Goal: Find specific page/section: Find specific page/section

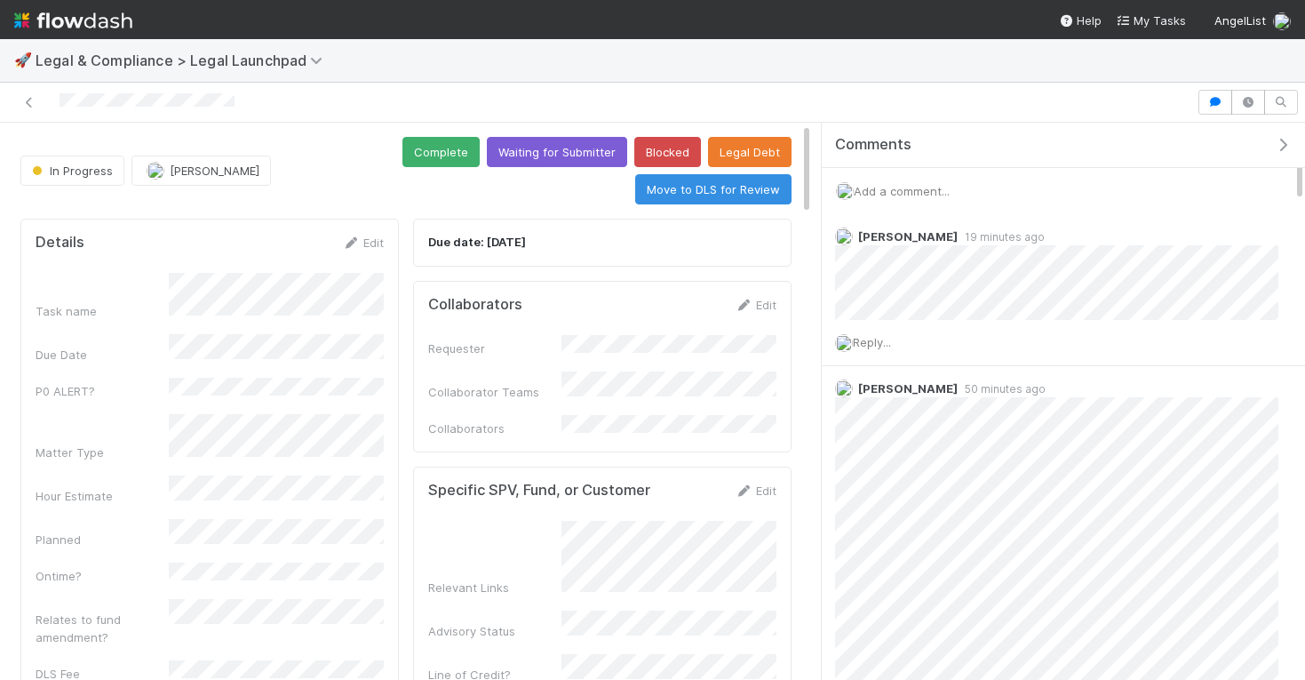
scroll to position [7, 0]
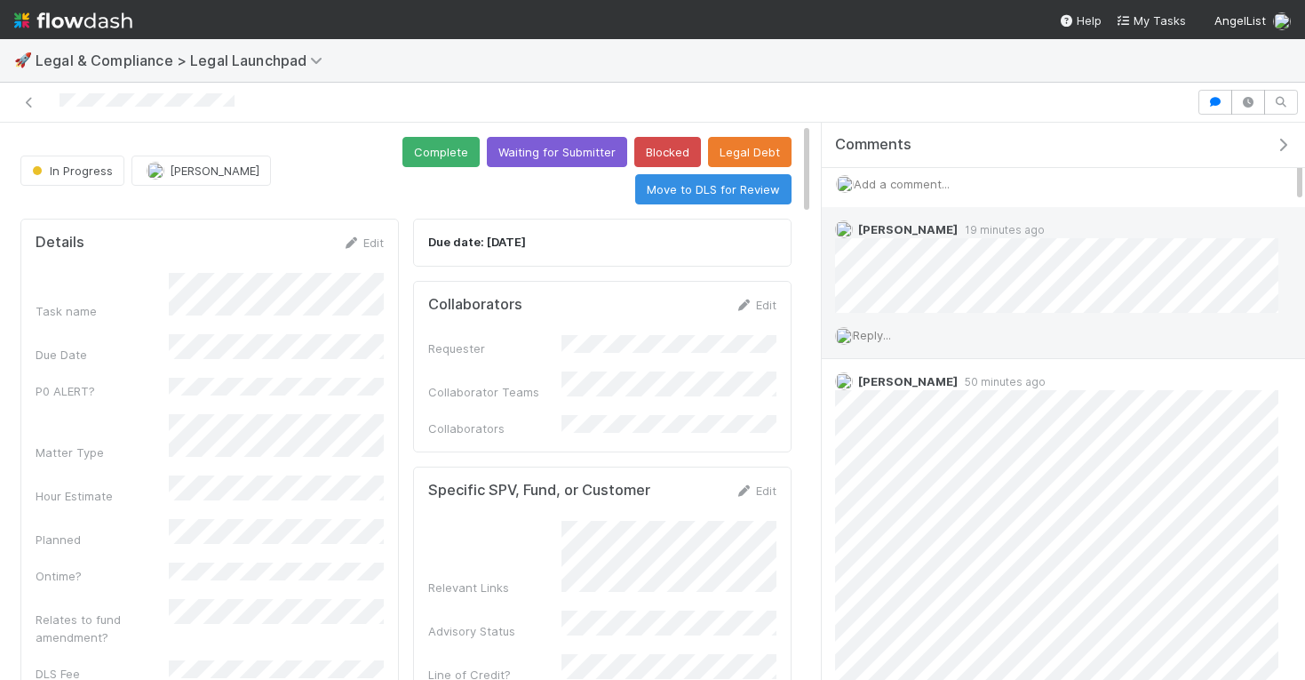
click at [882, 334] on span "Reply..." at bounding box center [872, 335] width 38 height 14
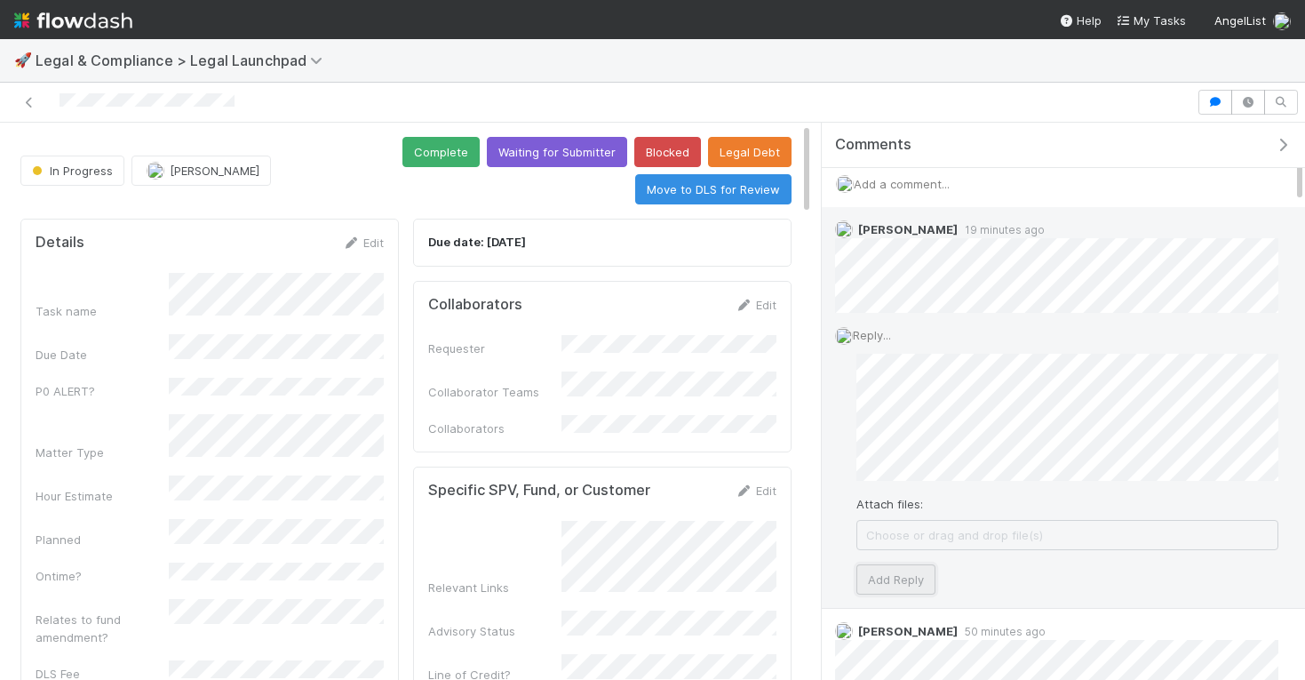
click at [881, 567] on button "Add Reply" at bounding box center [896, 579] width 79 height 30
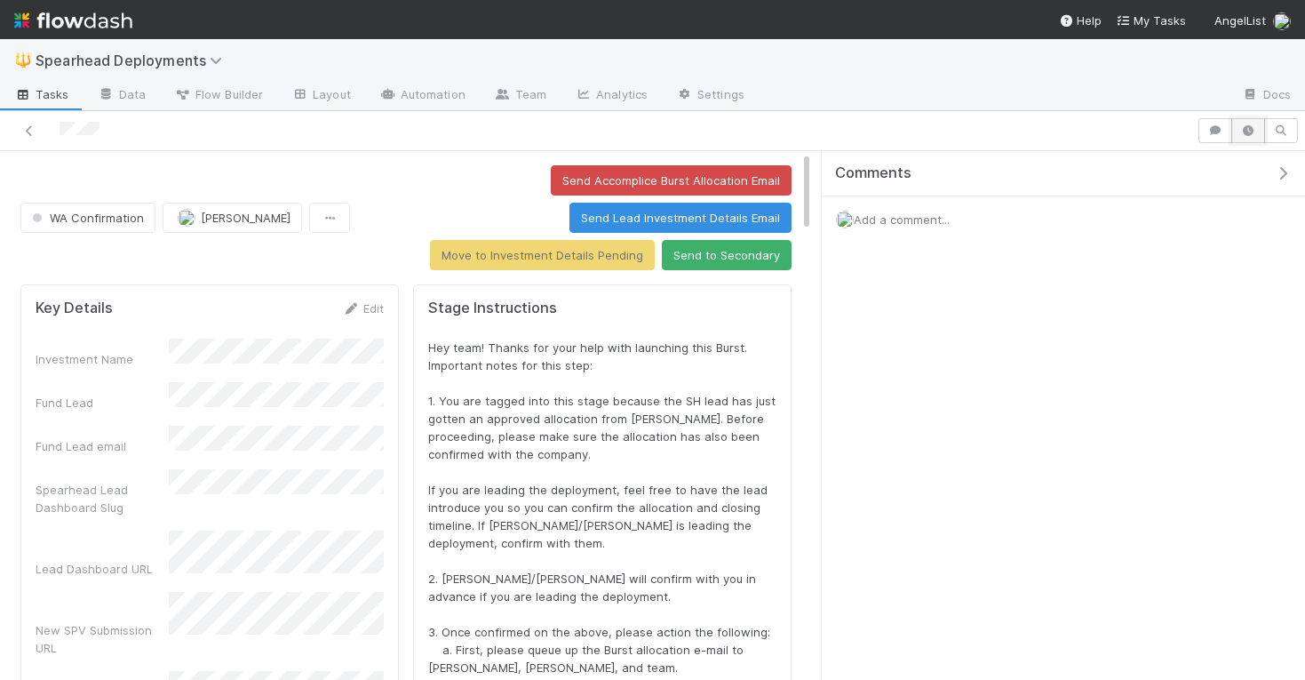
click at [1243, 127] on icon "button" at bounding box center [1249, 130] width 18 height 11
click at [1253, 140] on button "button" at bounding box center [1249, 130] width 34 height 25
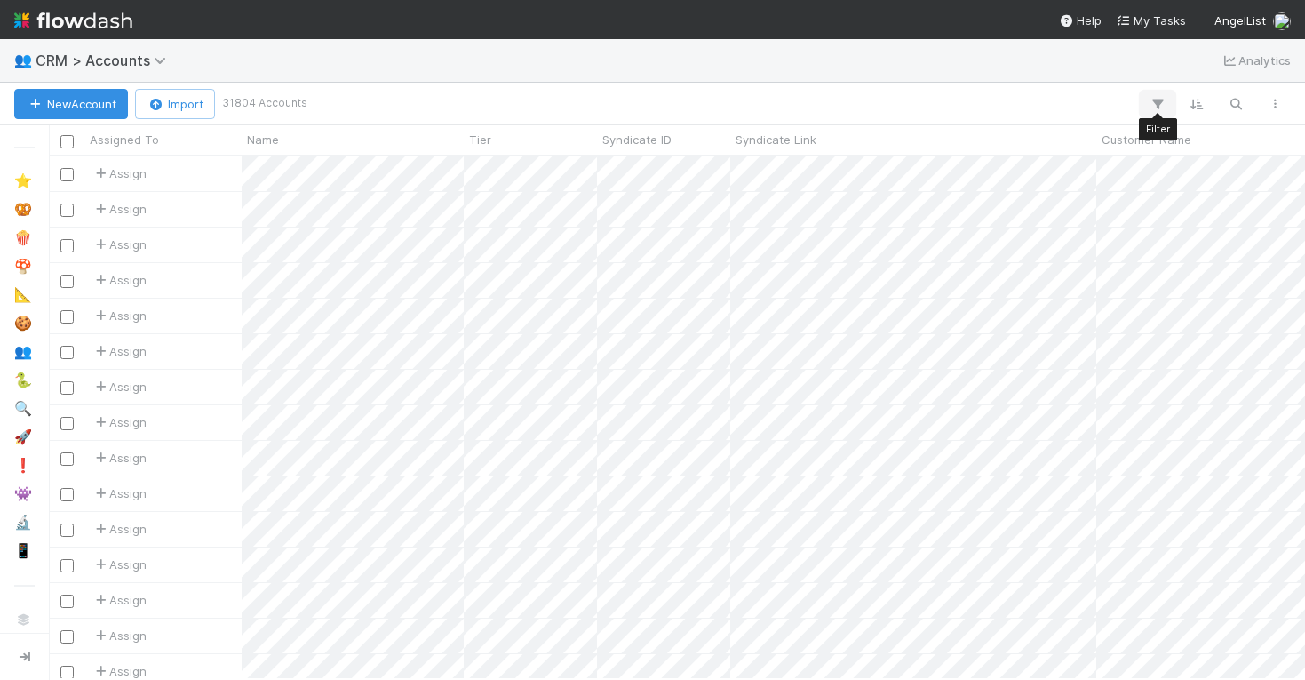
click at [1158, 106] on icon "button" at bounding box center [1158, 104] width 18 height 16
click at [1026, 147] on button "Add Filter" at bounding box center [884, 158] width 533 height 26
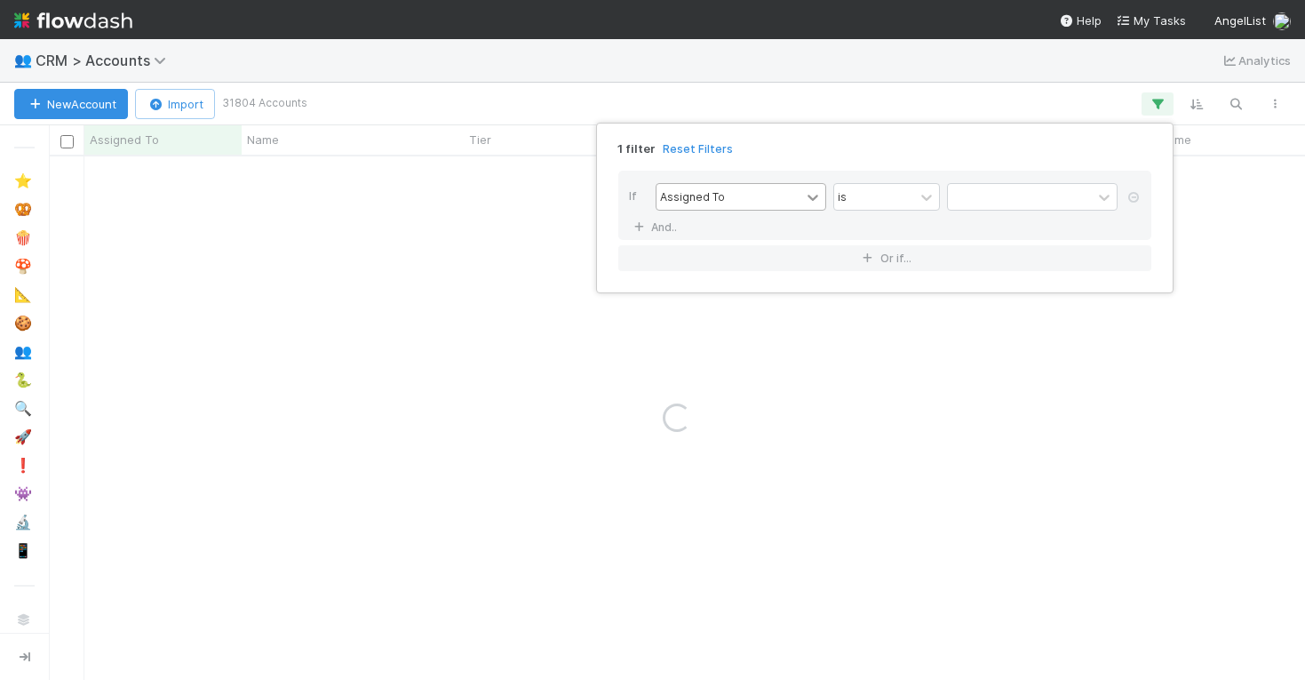
click at [809, 196] on icon at bounding box center [813, 198] width 11 height 6
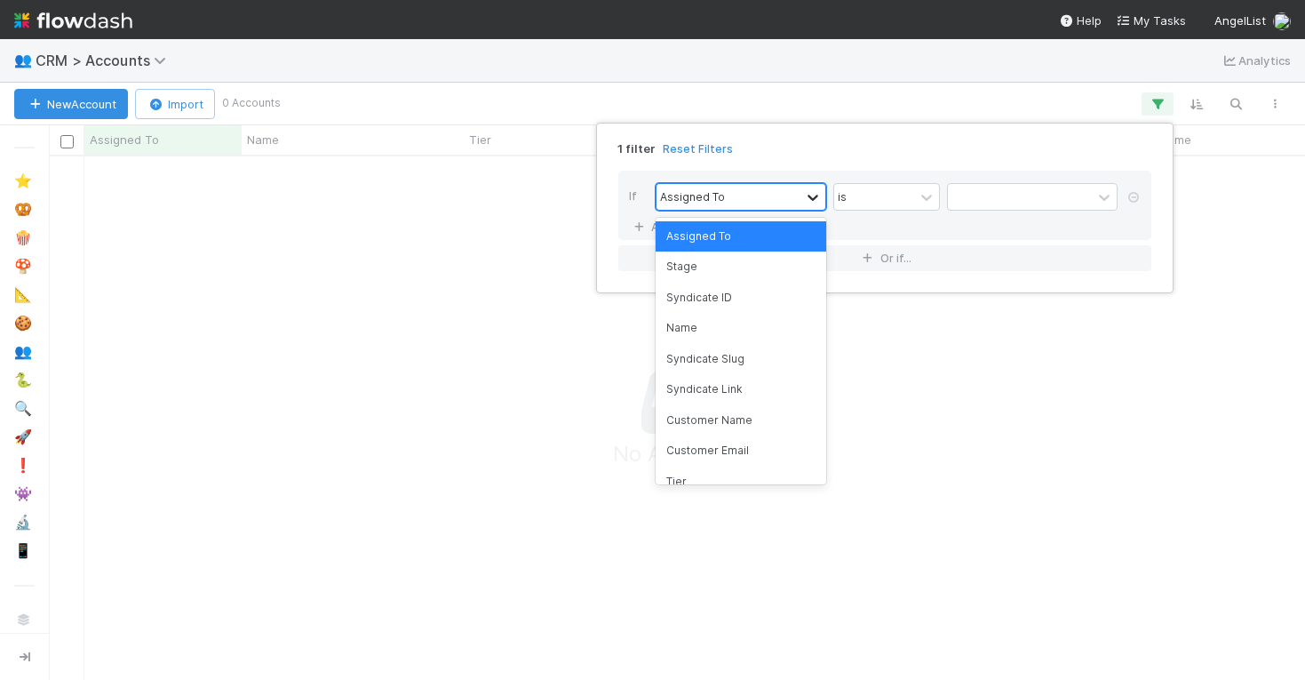
scroll to position [522, 1256]
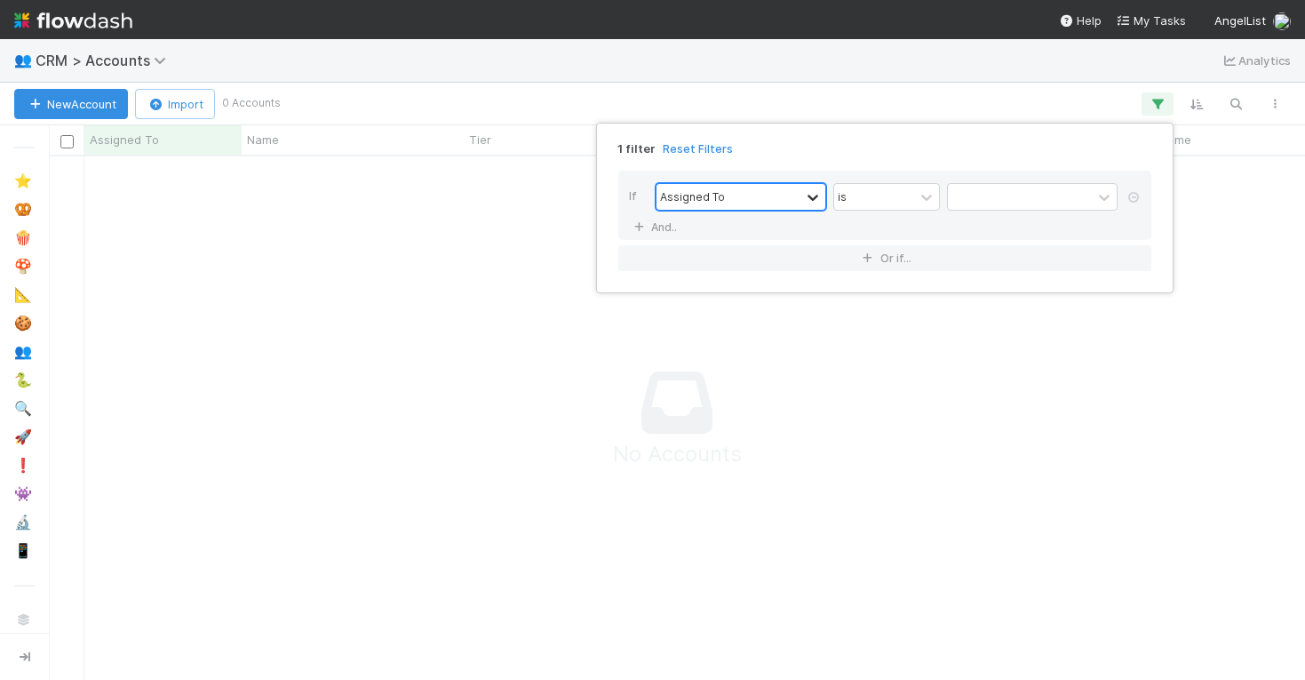
click at [809, 196] on icon at bounding box center [813, 198] width 11 height 6
click at [1024, 199] on div at bounding box center [1020, 197] width 144 height 26
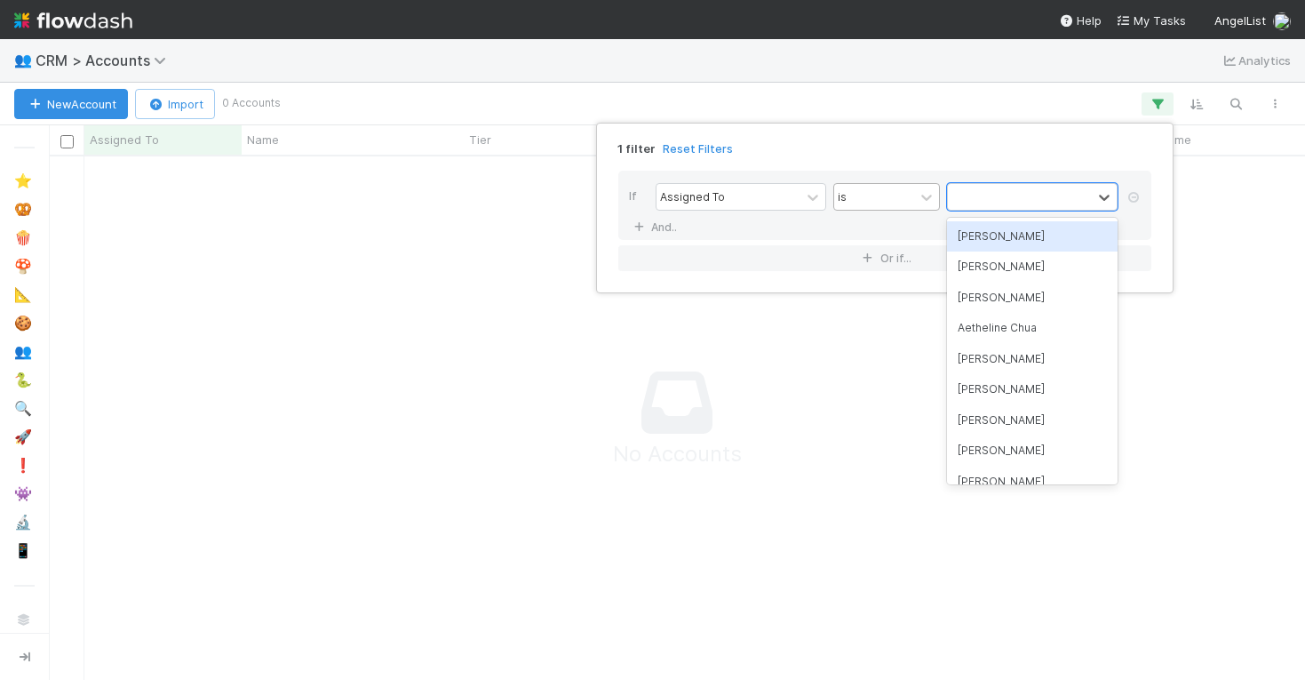
click at [889, 198] on div "is" at bounding box center [874, 197] width 80 height 26
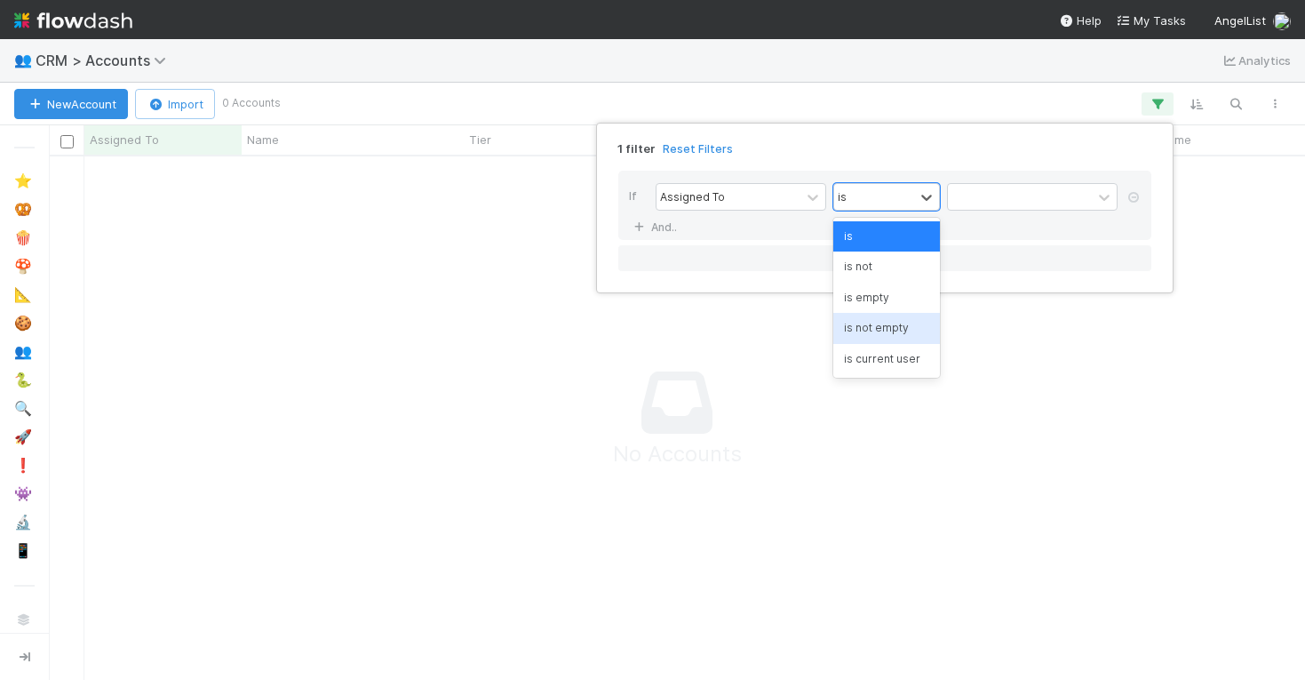
click at [901, 323] on div "is not empty" at bounding box center [886, 328] width 107 height 30
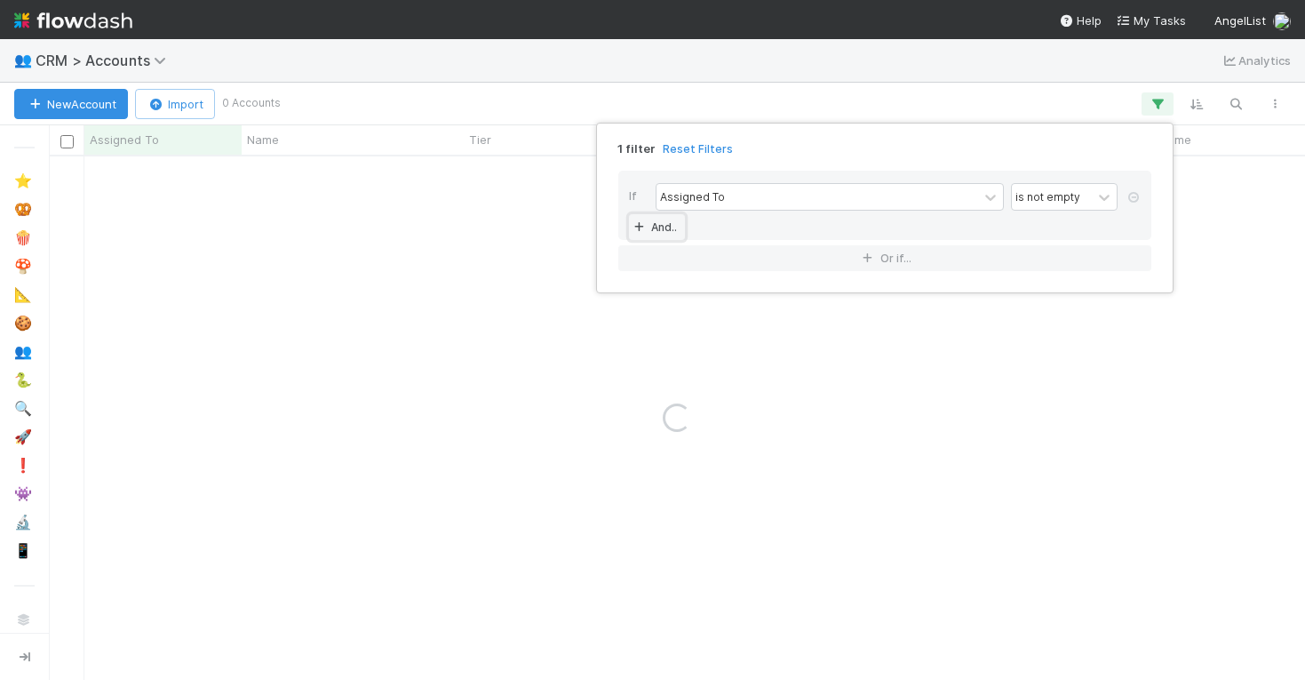
click at [667, 227] on link "And.." at bounding box center [657, 227] width 56 height 26
click at [881, 235] on div "is" at bounding box center [874, 228] width 80 height 26
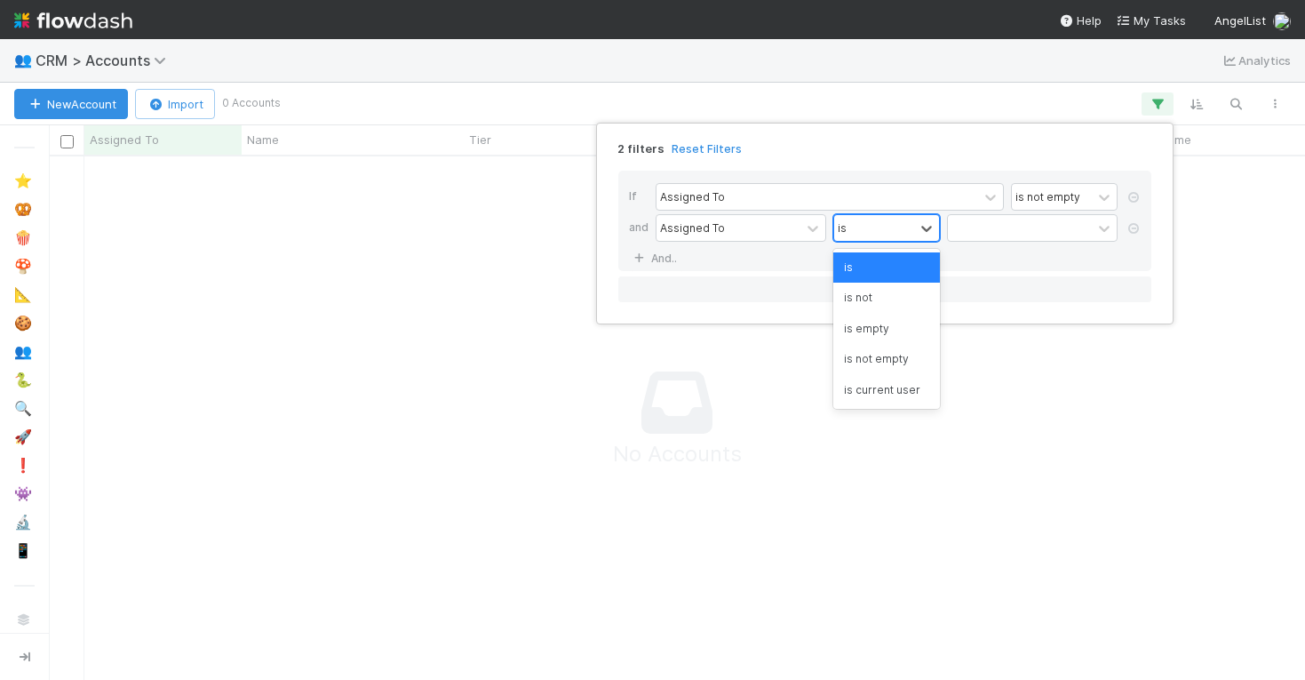
click at [881, 235] on div "is" at bounding box center [874, 228] width 80 height 26
click at [883, 235] on div "is" at bounding box center [874, 228] width 80 height 26
click at [871, 287] on div "is not" at bounding box center [886, 298] width 107 height 30
click at [980, 229] on div at bounding box center [1020, 228] width 144 height 26
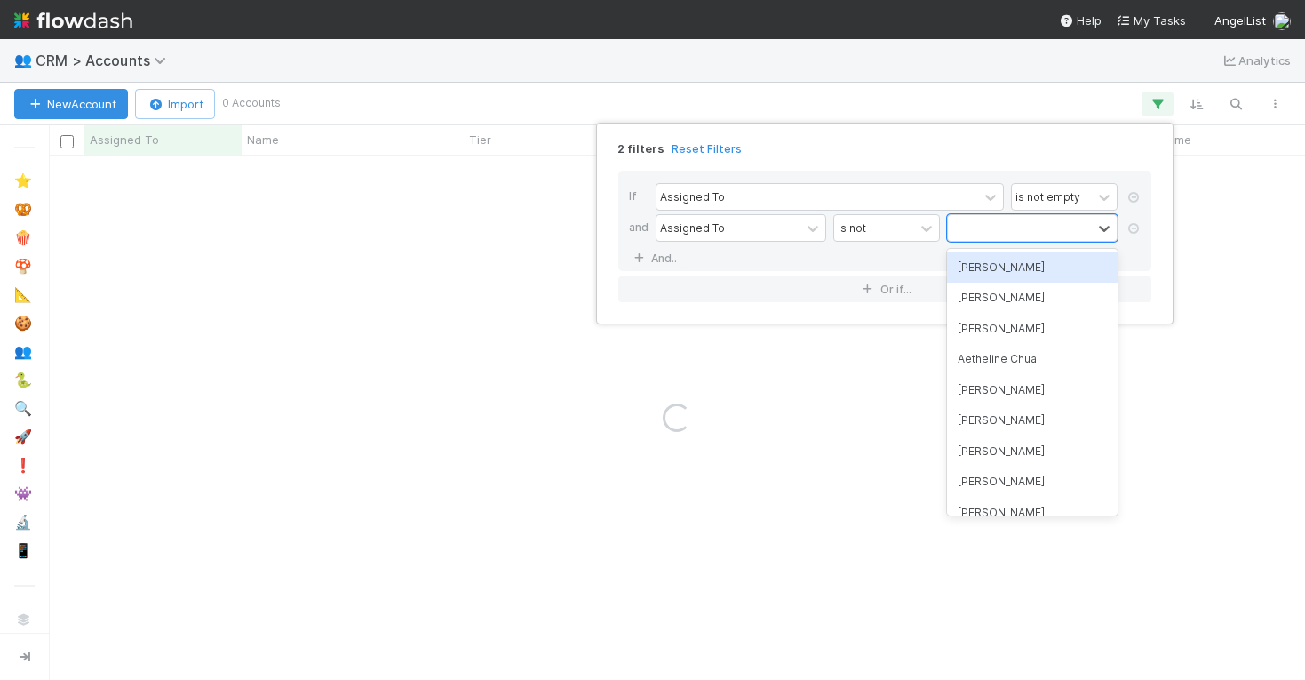
click at [980, 269] on div "Jeremy Navarro" at bounding box center [1032, 267] width 171 height 30
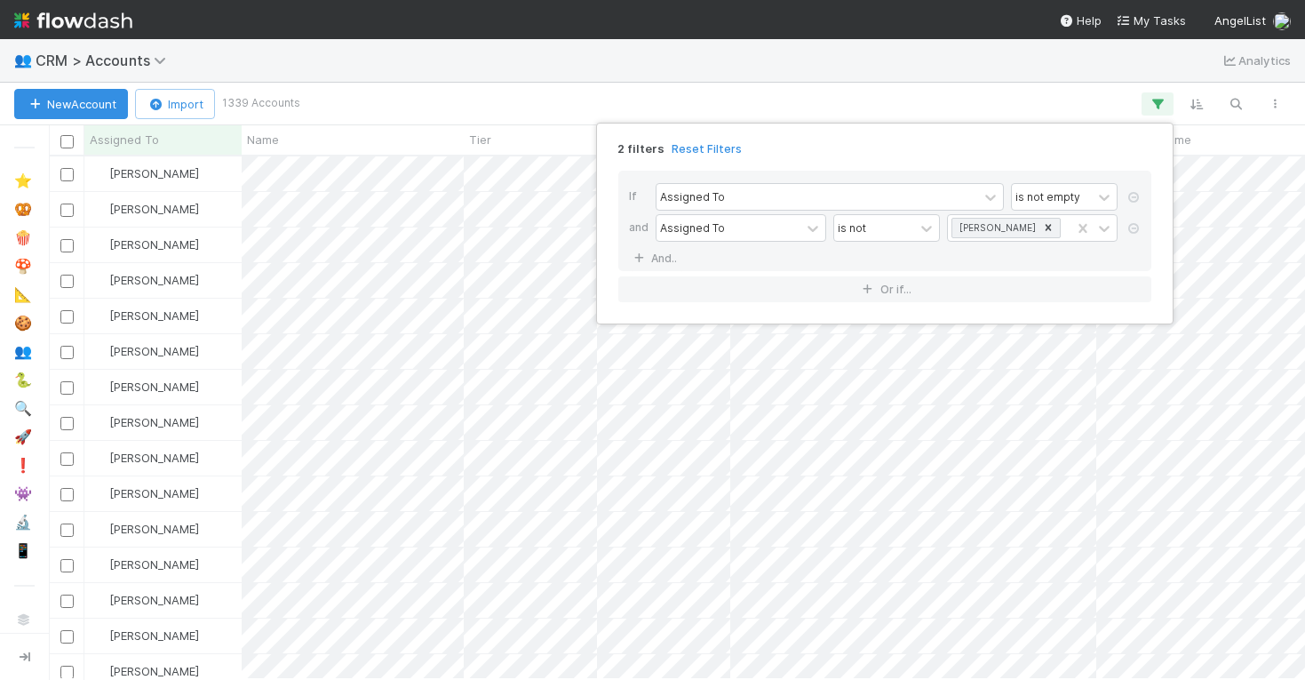
click at [954, 94] on div "2 filters Reset Filters If Assigned To is not empty and Assigned To is not Jere…" at bounding box center [652, 340] width 1305 height 680
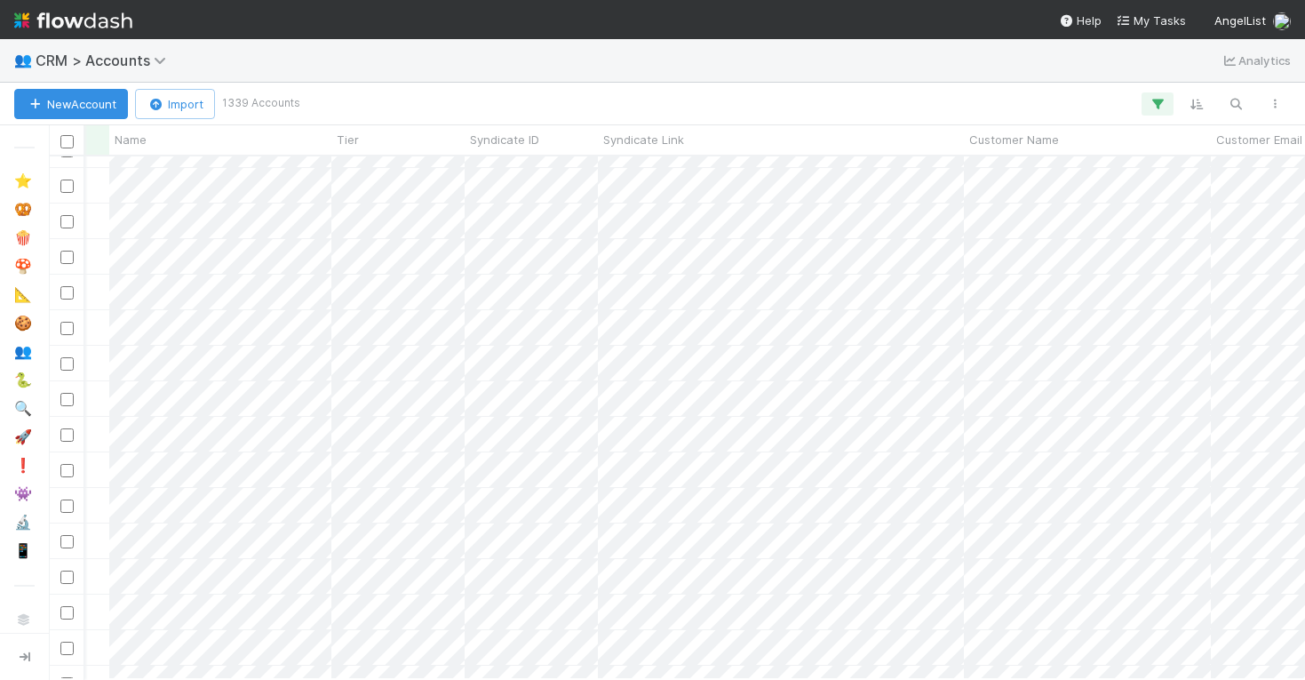
scroll to position [0, 0]
click at [1145, 105] on button "button" at bounding box center [1158, 103] width 32 height 23
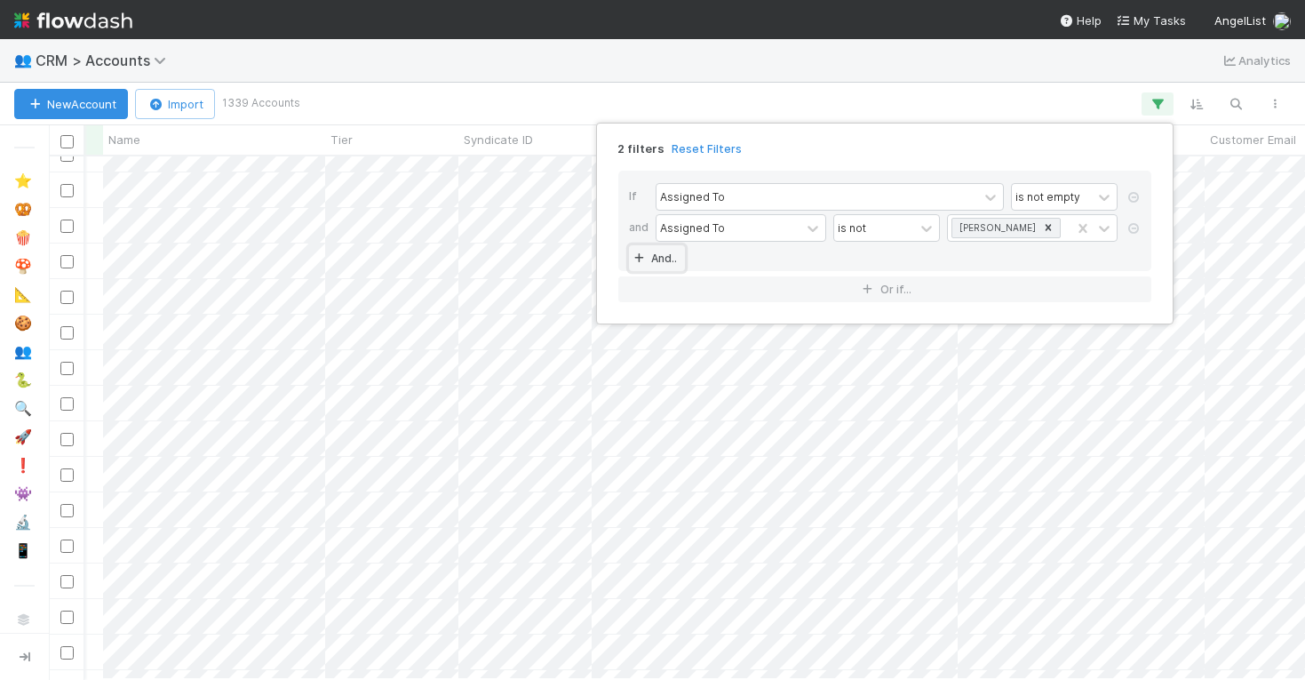
click at [662, 245] on link "And.." at bounding box center [657, 258] width 56 height 26
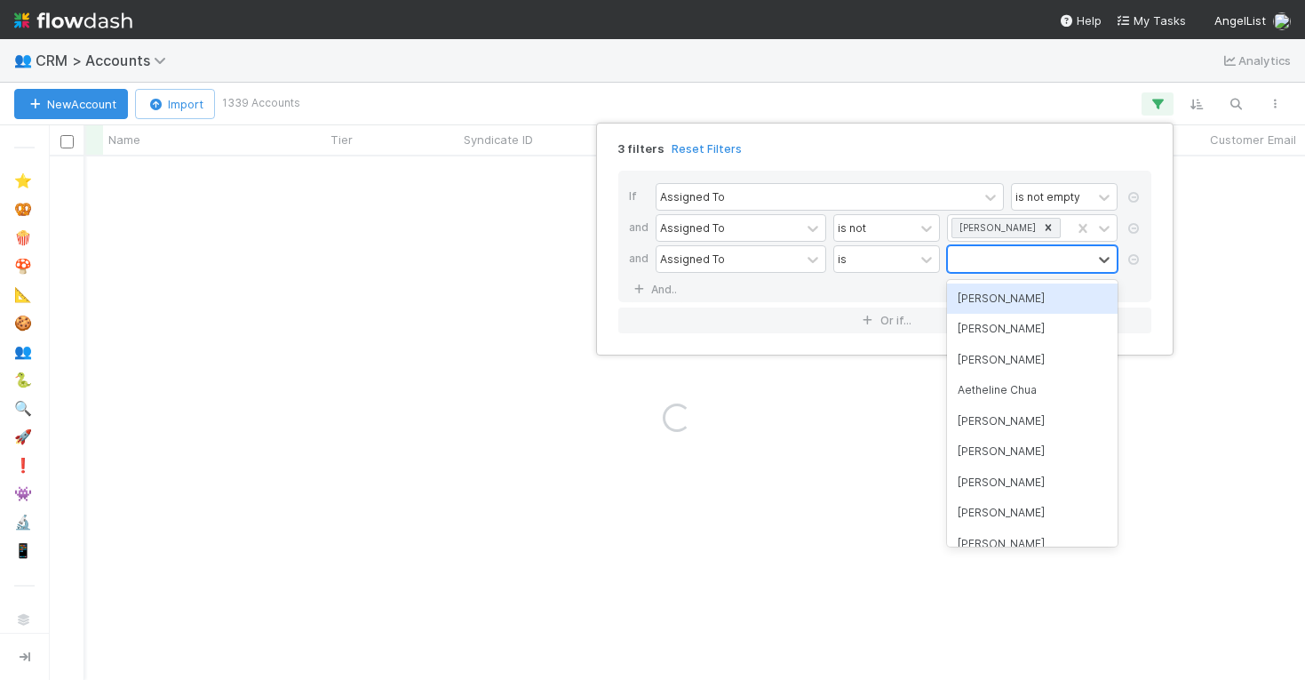
click at [1007, 268] on div at bounding box center [1020, 259] width 144 height 26
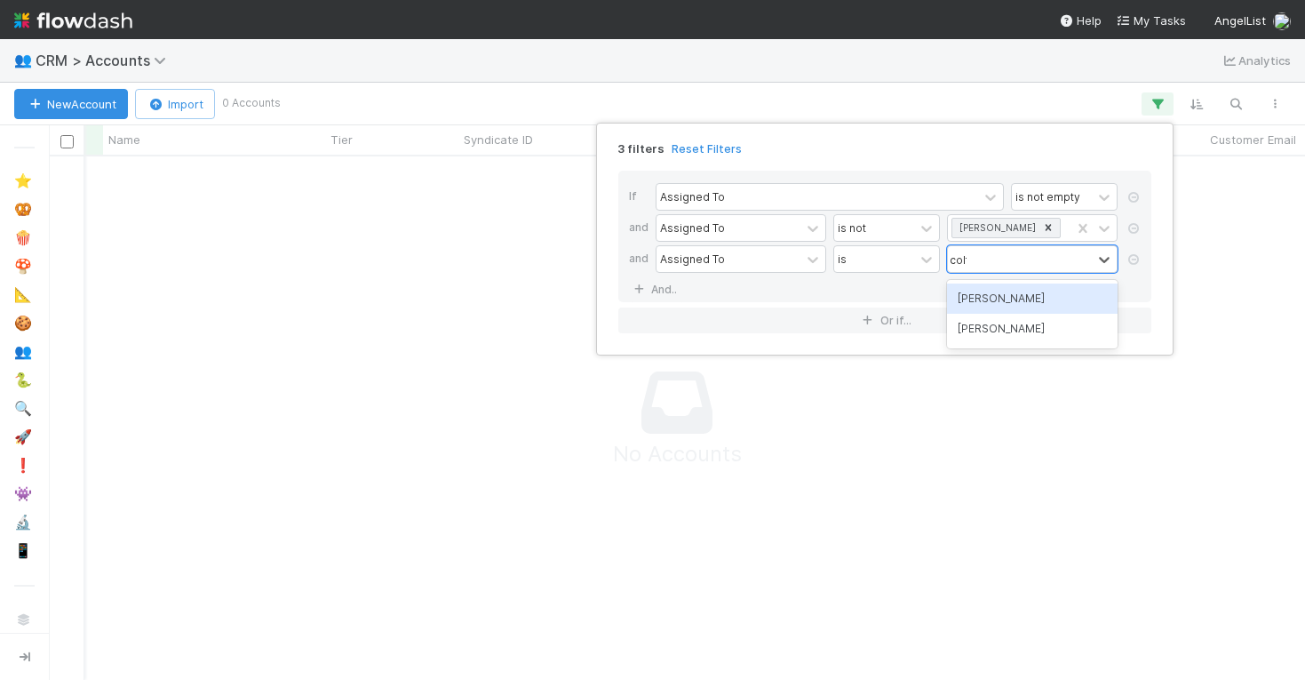
type input "colton"
click at [988, 296] on div "Colton Smith" at bounding box center [1032, 298] width 171 height 30
type input "leia"
click at [1019, 296] on div "Leia Slosberg" at bounding box center [1032, 298] width 171 height 30
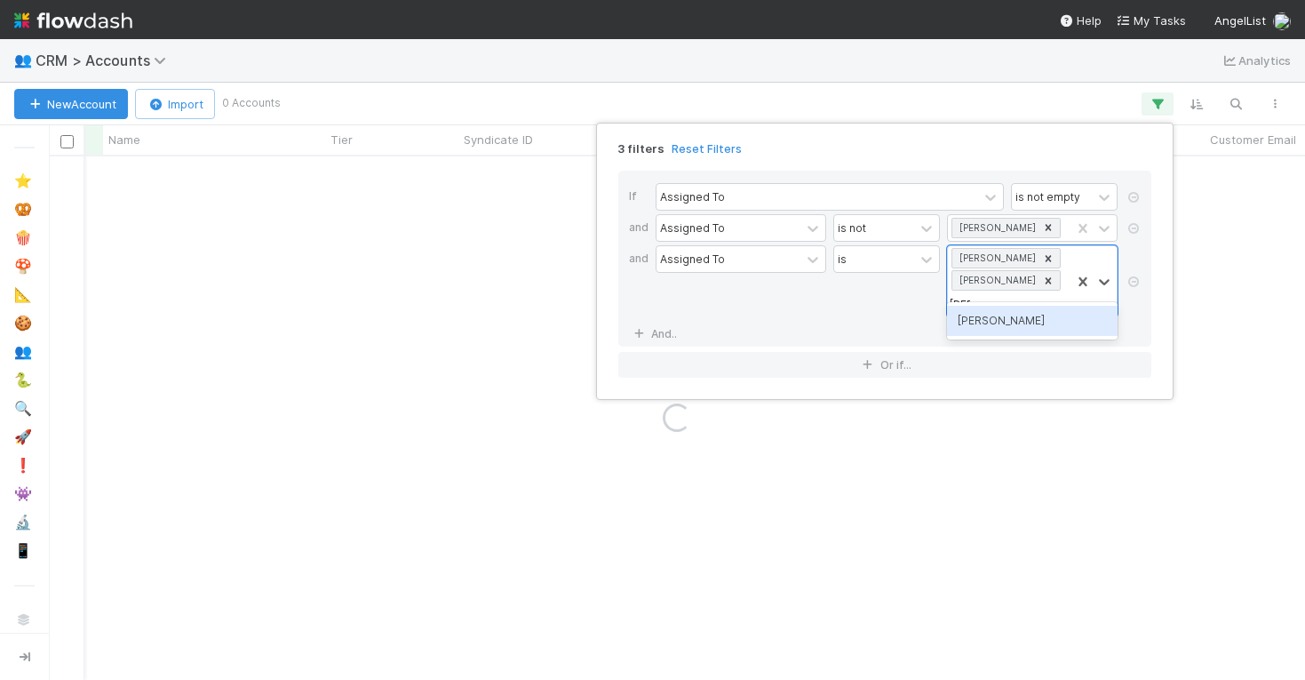
type input "erica"
click at [1042, 320] on div "Erica Carlson" at bounding box center [1032, 321] width 171 height 30
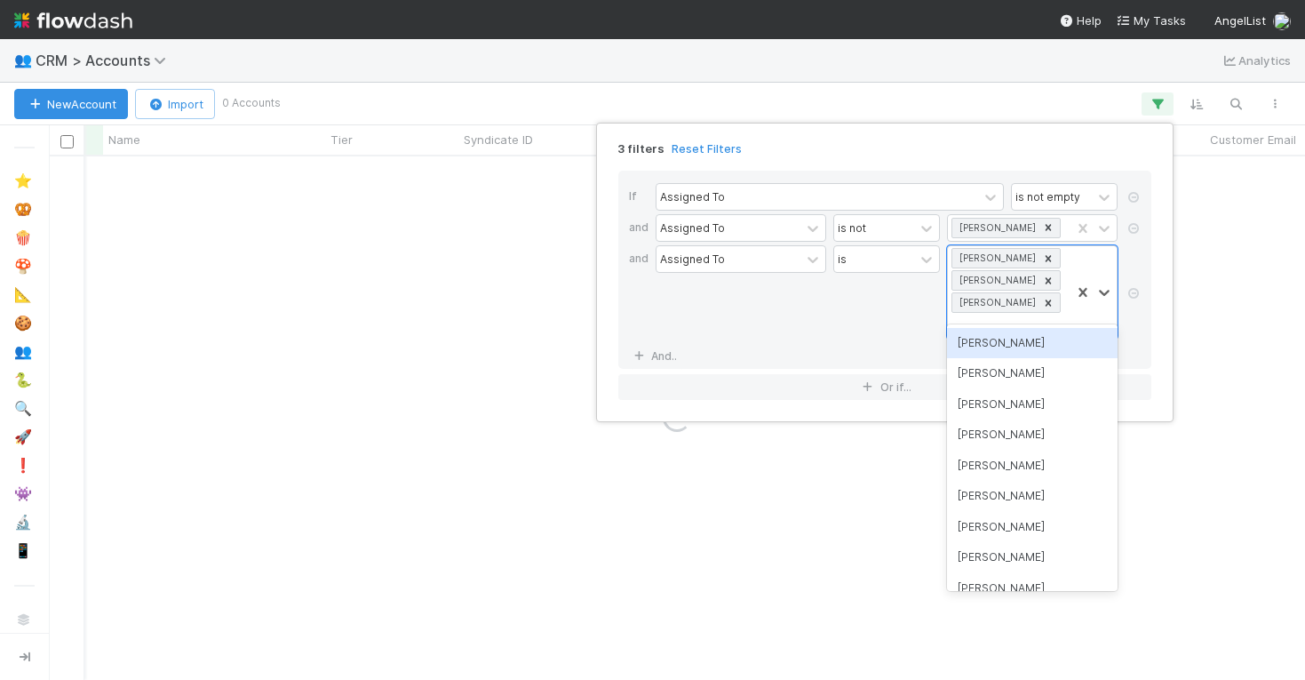
type input "amy"
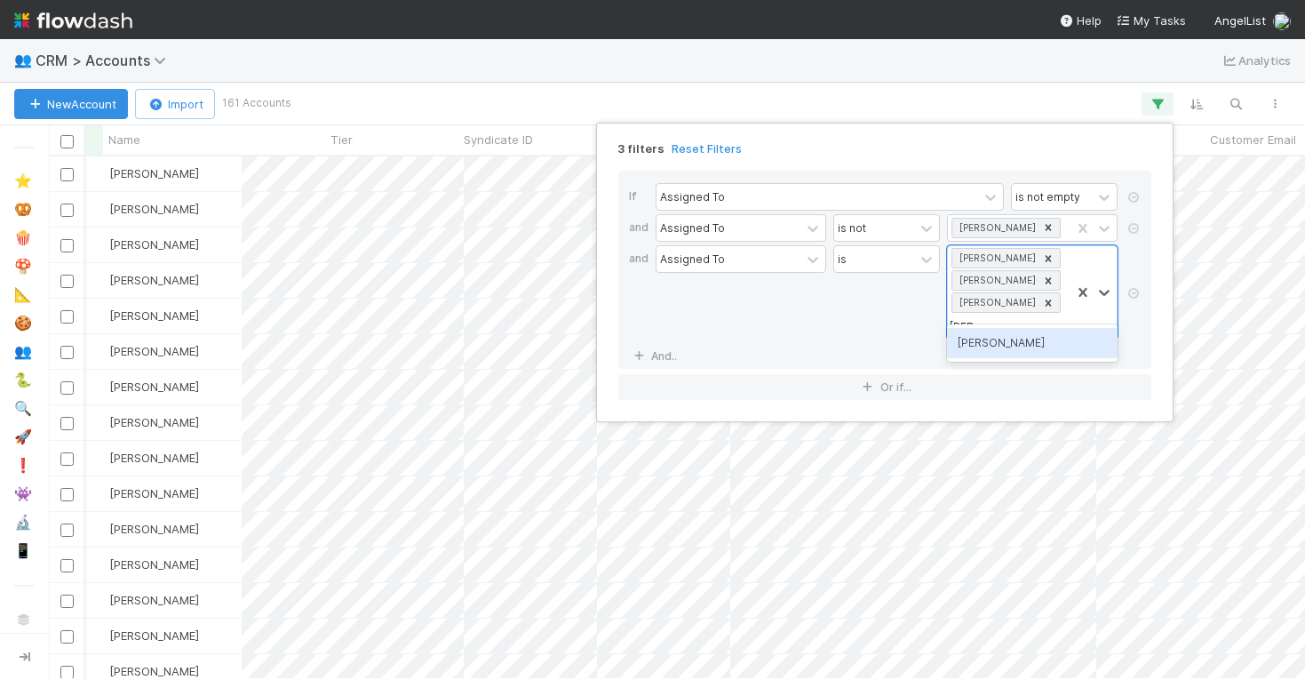
click at [1024, 343] on div "Amy Saks" at bounding box center [1032, 343] width 171 height 30
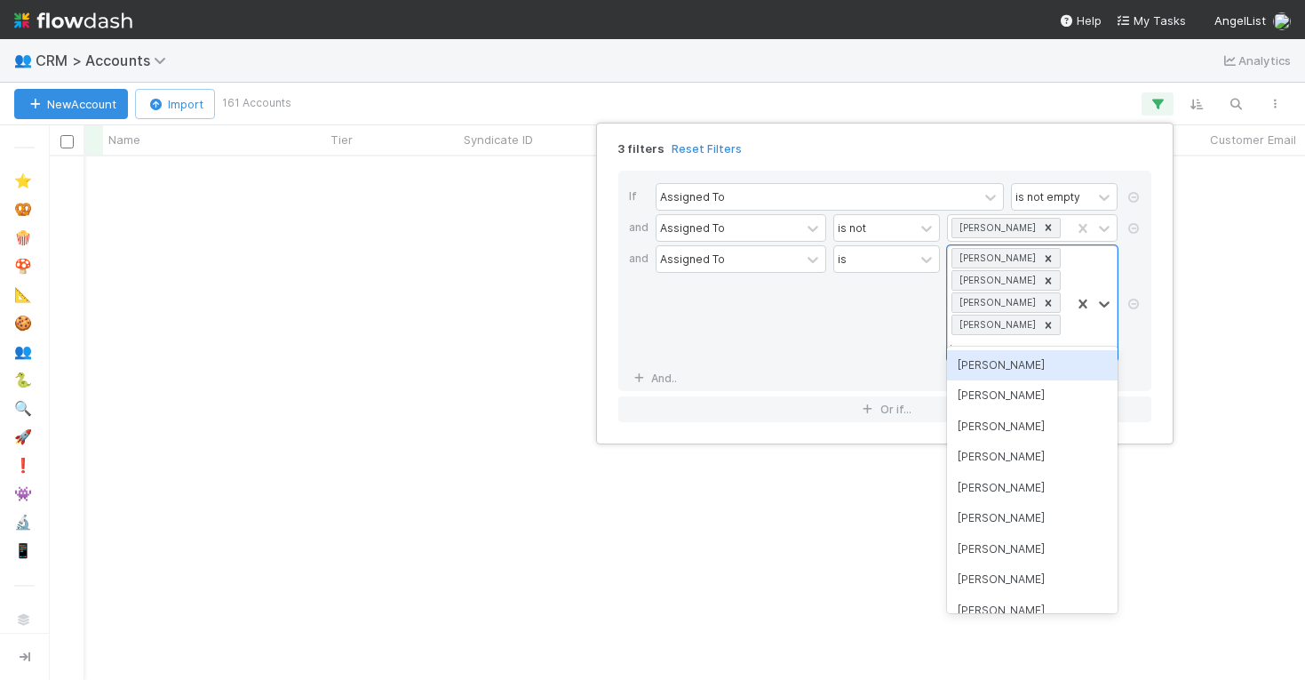
type input "jack"
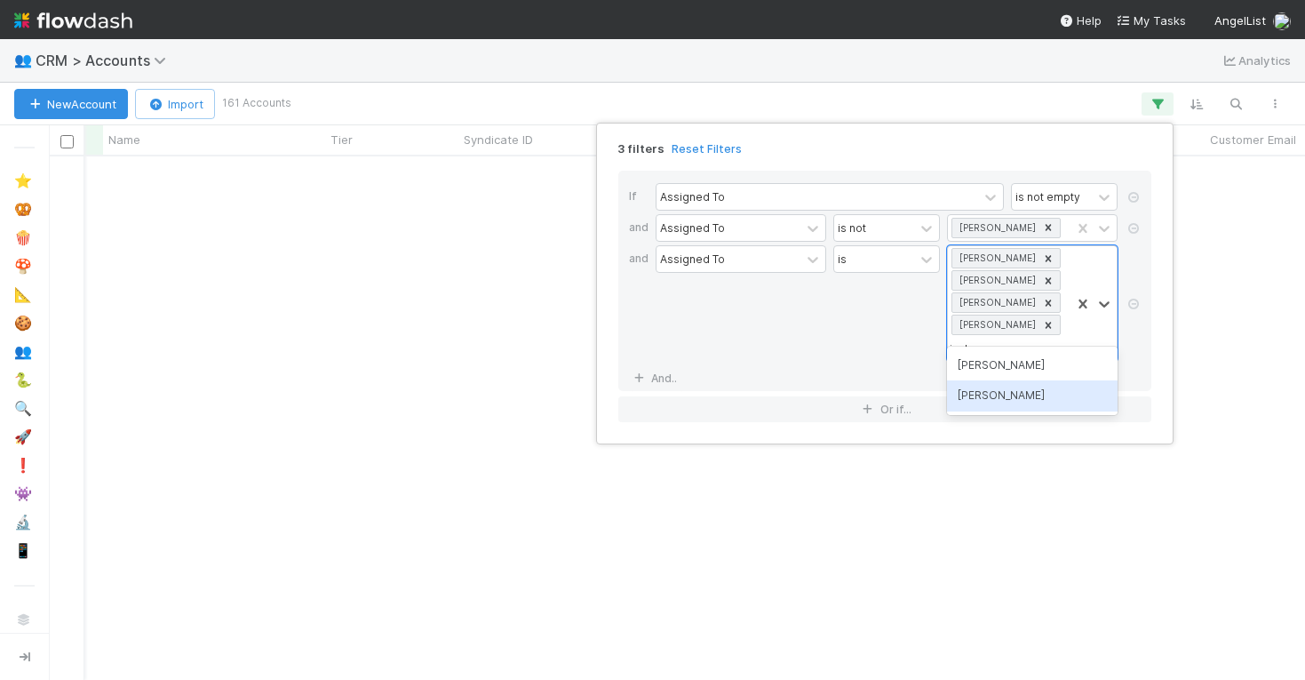
click at [993, 402] on div "Jack Plank" at bounding box center [1032, 395] width 171 height 30
type input "nadia"
click at [1011, 387] on div "Nadia Koritareva" at bounding box center [1032, 387] width 171 height 30
click at [591, 85] on div "3 filters Reset Filters If Assigned To is not empty and Assigned To is not Jere…" at bounding box center [652, 340] width 1305 height 680
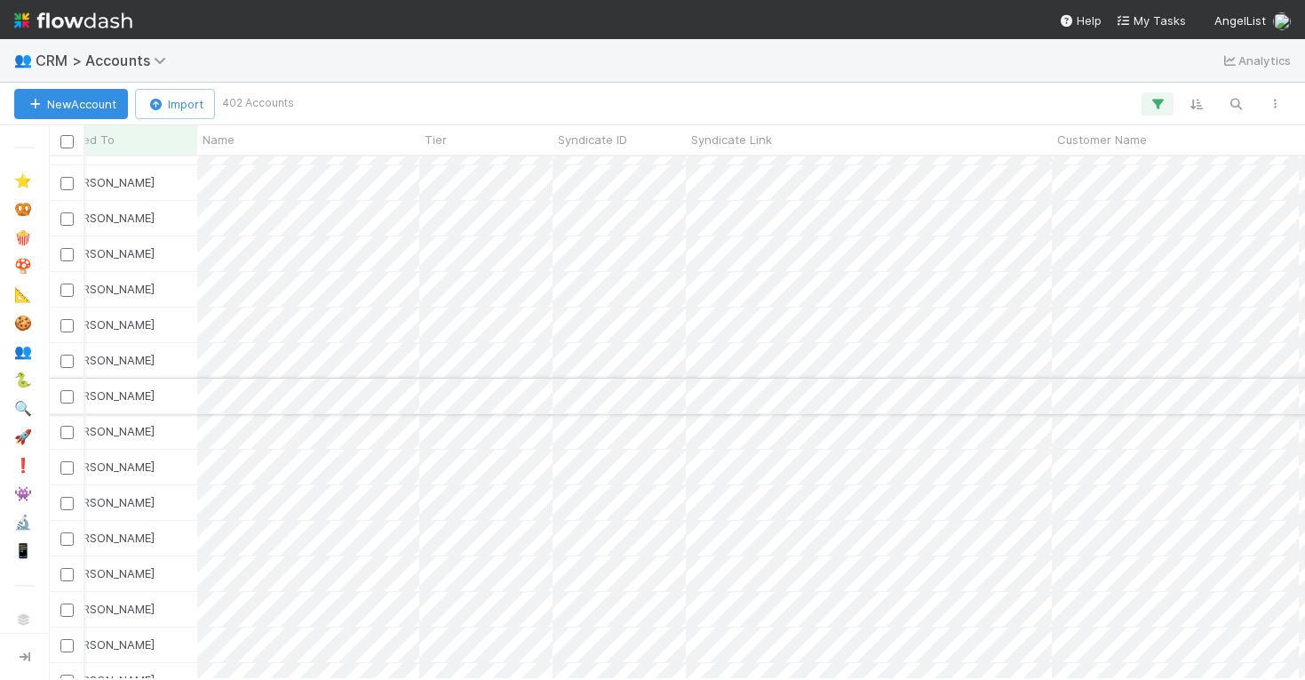
scroll to position [1765, 44]
click at [1158, 101] on icon "button" at bounding box center [1158, 104] width 18 height 16
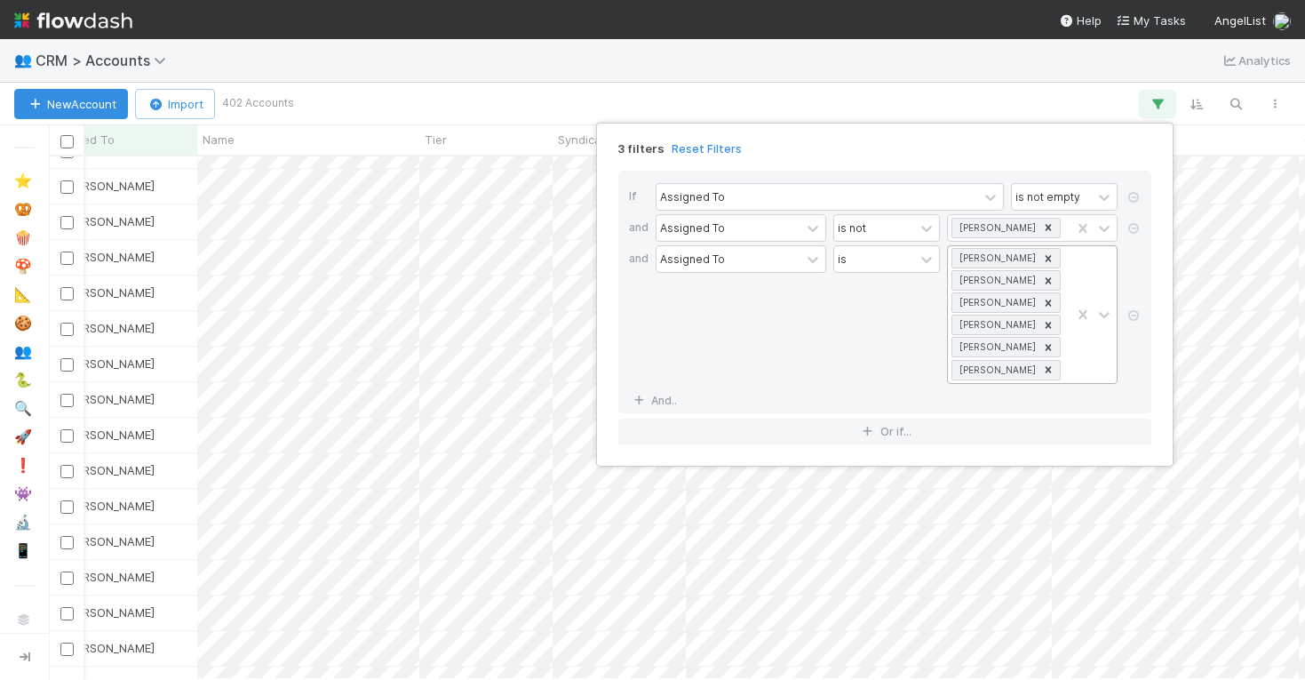
click at [1046, 372] on icon at bounding box center [1049, 369] width 6 height 6
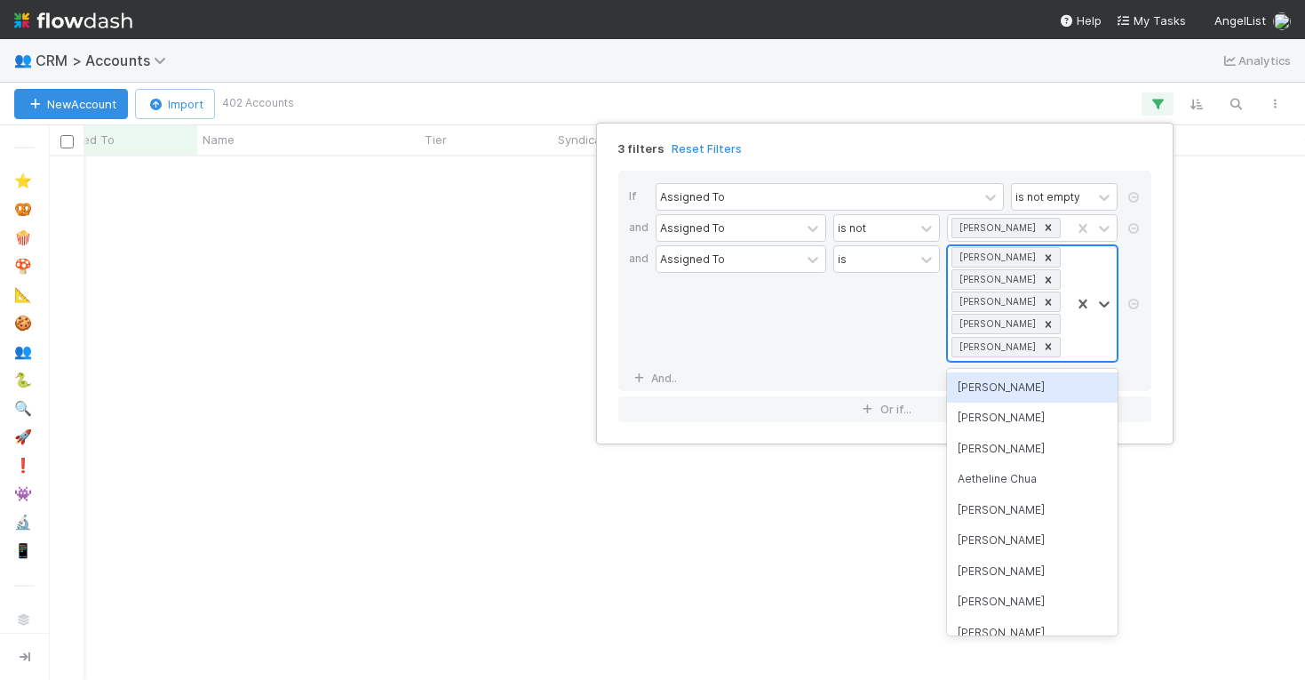
click at [1042, 349] on icon at bounding box center [1048, 346] width 12 height 12
click at [1046, 326] on icon at bounding box center [1049, 324] width 6 height 6
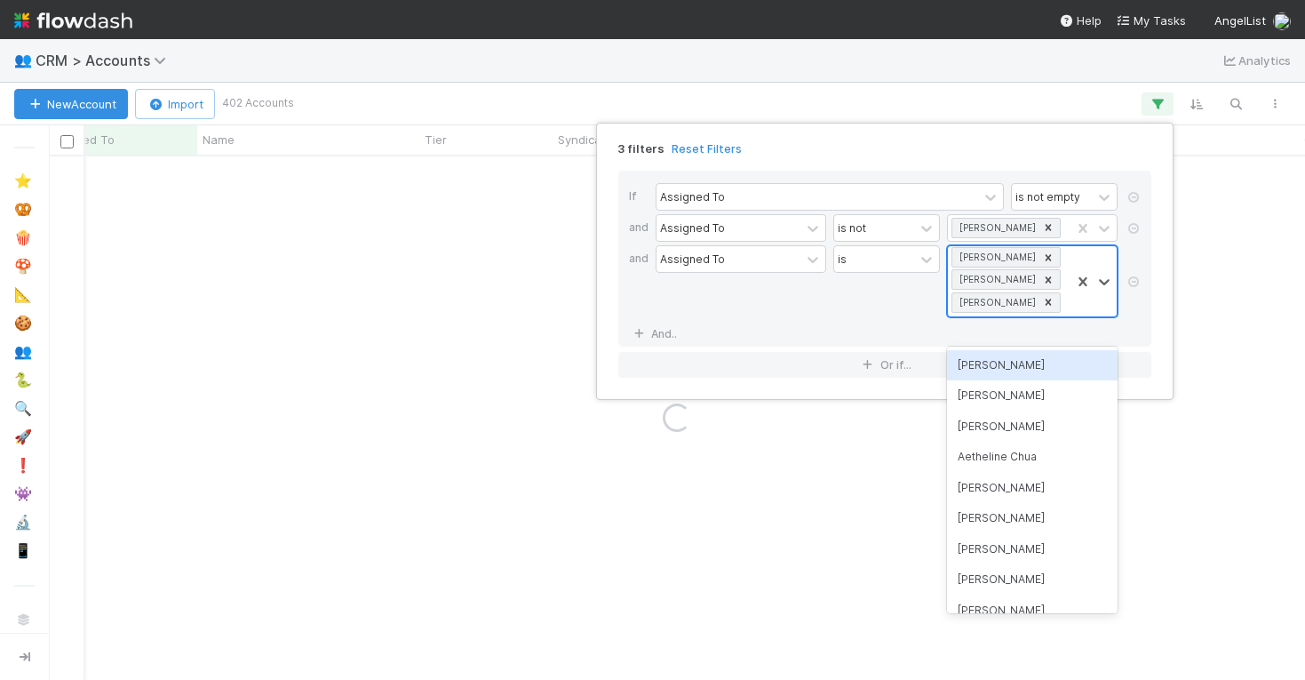
click at [1042, 304] on icon at bounding box center [1048, 302] width 12 height 12
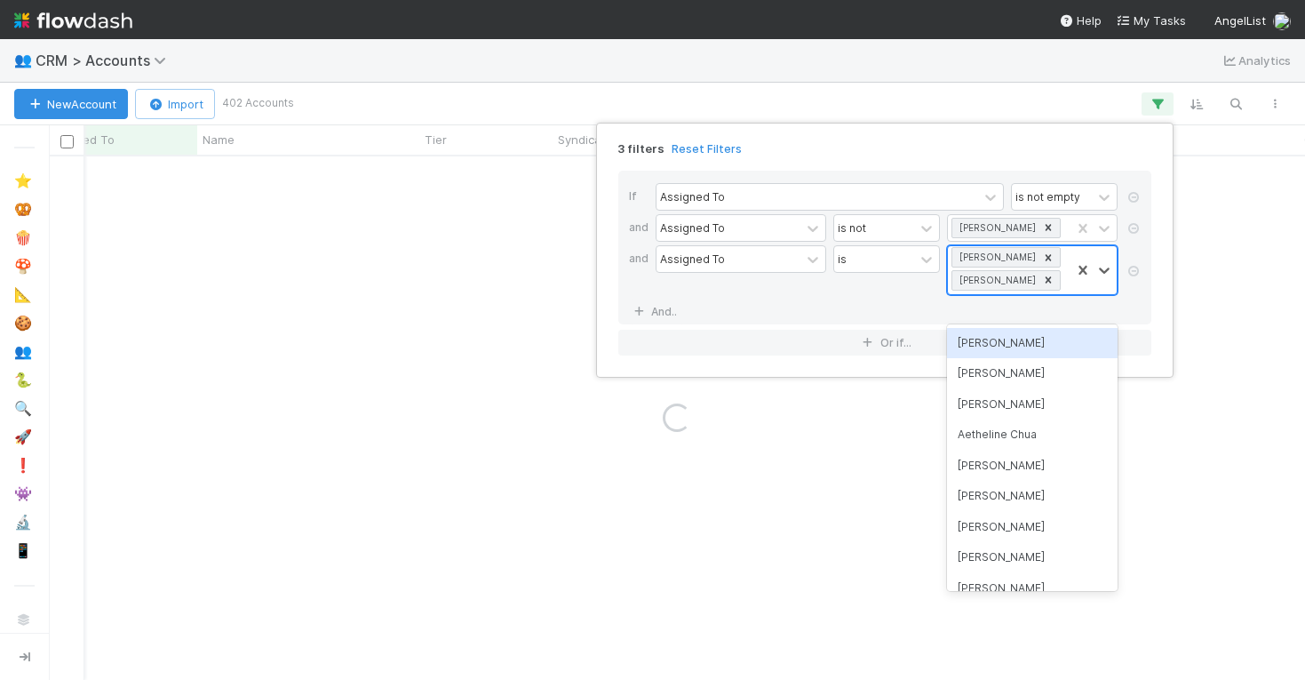
click at [1042, 276] on icon at bounding box center [1048, 280] width 12 height 12
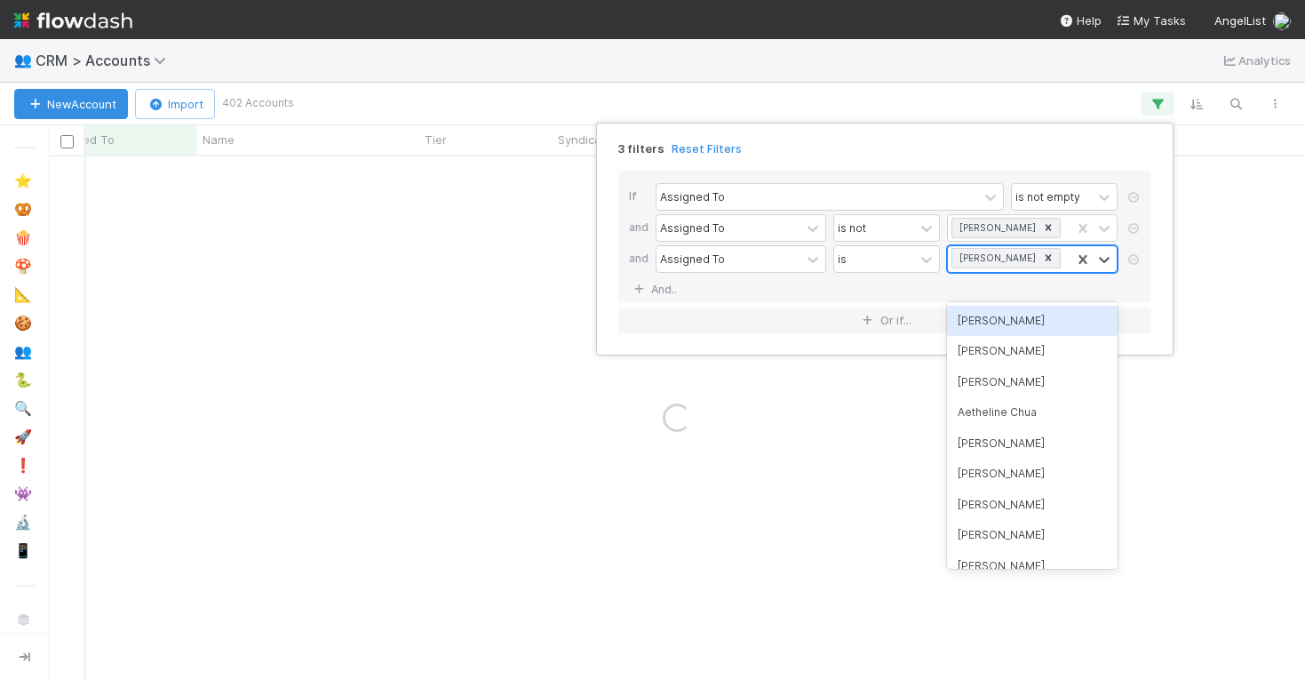
click at [1046, 259] on icon at bounding box center [1049, 257] width 6 height 6
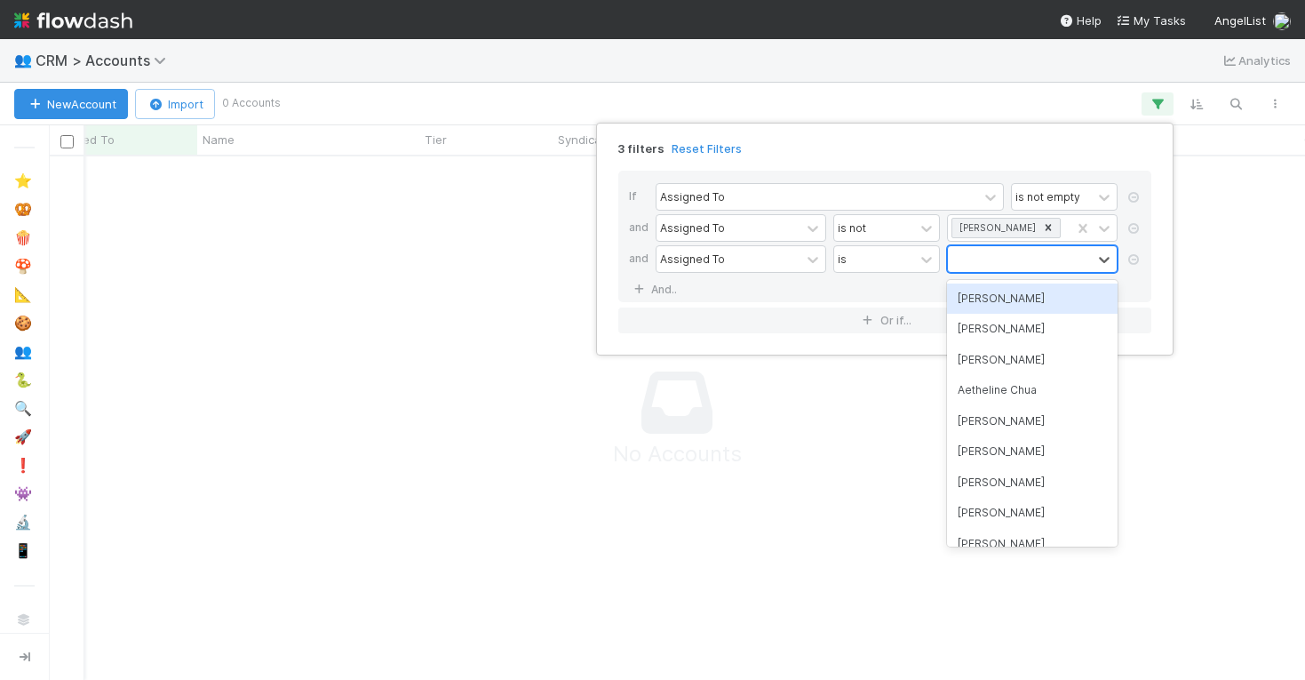
scroll to position [522, 1256]
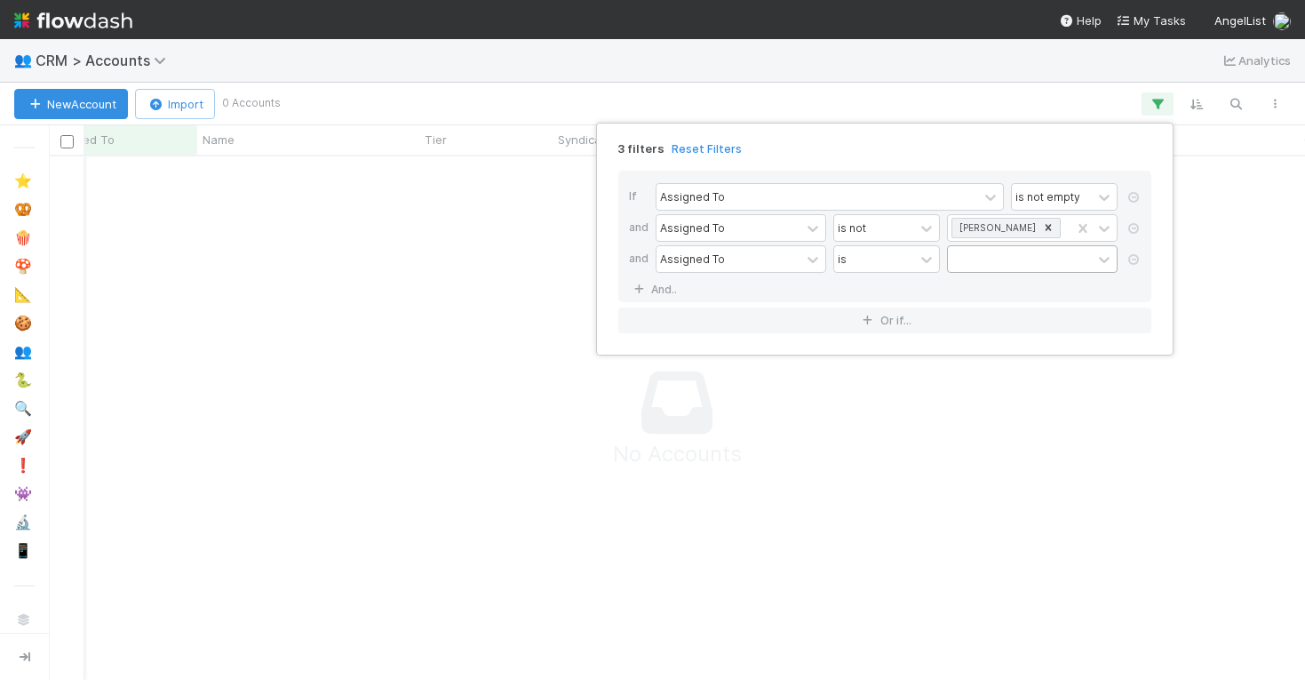
click at [1069, 84] on div "3 filters Reset Filters If Assigned To is not empty and Assigned To is not Jere…" at bounding box center [652, 340] width 1305 height 680
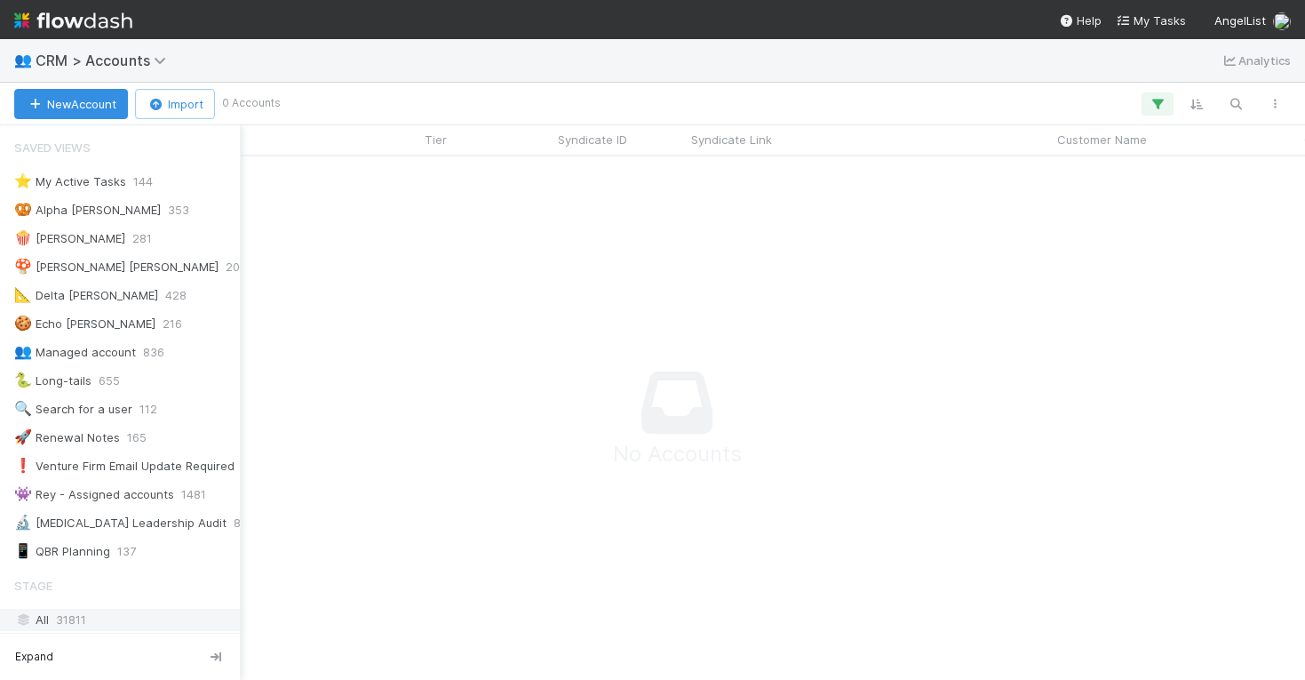
click at [91, 612] on div "All 31811" at bounding box center [124, 620] width 221 height 22
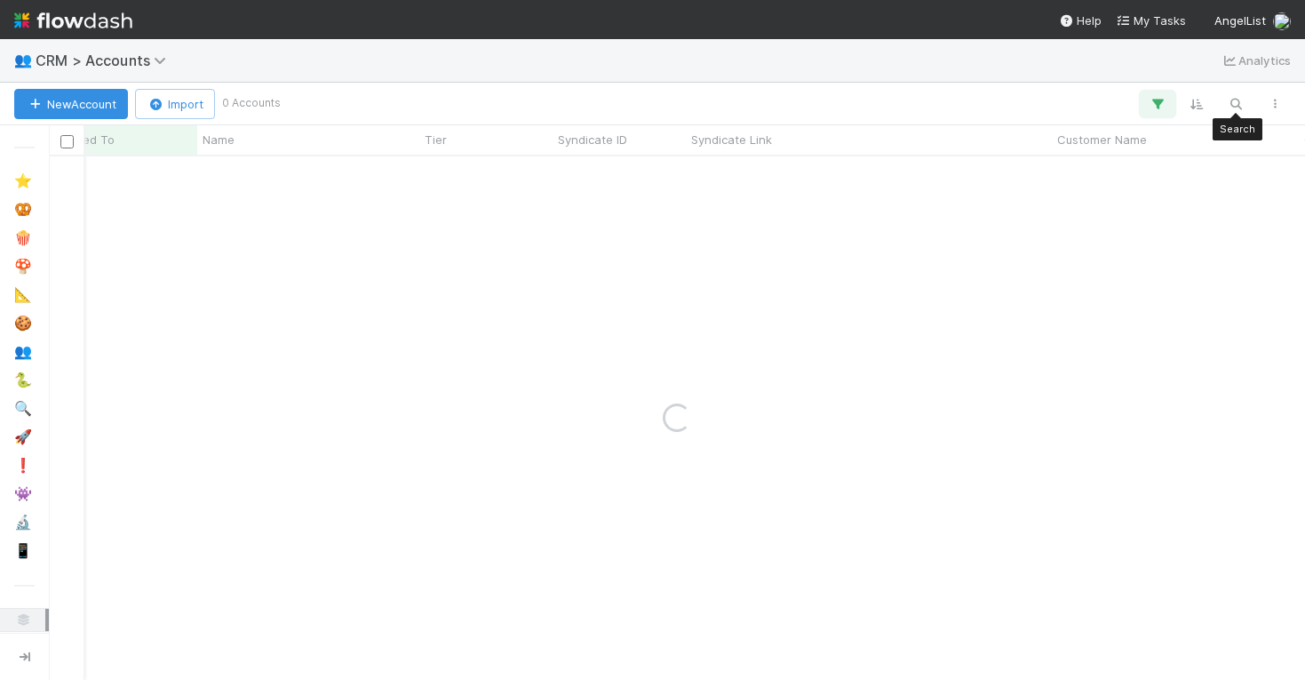
click at [1145, 112] on button "button" at bounding box center [1158, 103] width 32 height 23
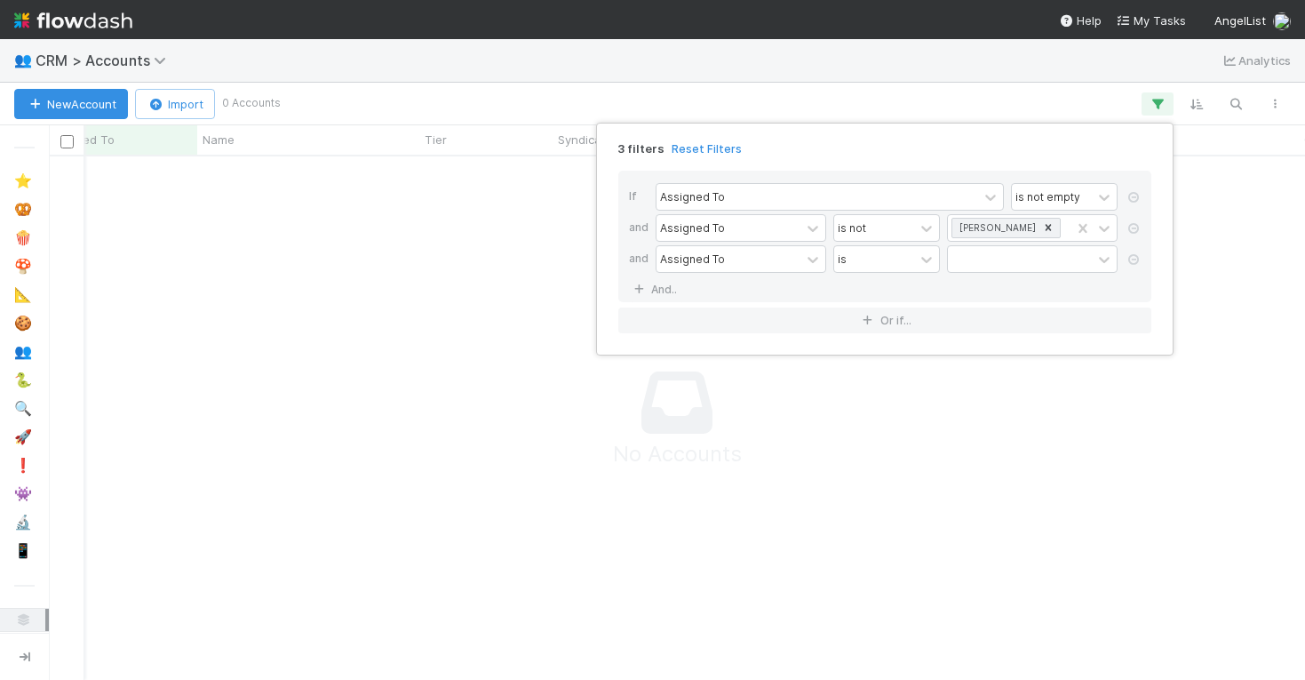
click at [1131, 243] on div at bounding box center [1134, 229] width 18 height 31
click at [1131, 234] on link at bounding box center [1134, 229] width 18 height 16
click at [1133, 227] on icon at bounding box center [1134, 228] width 18 height 11
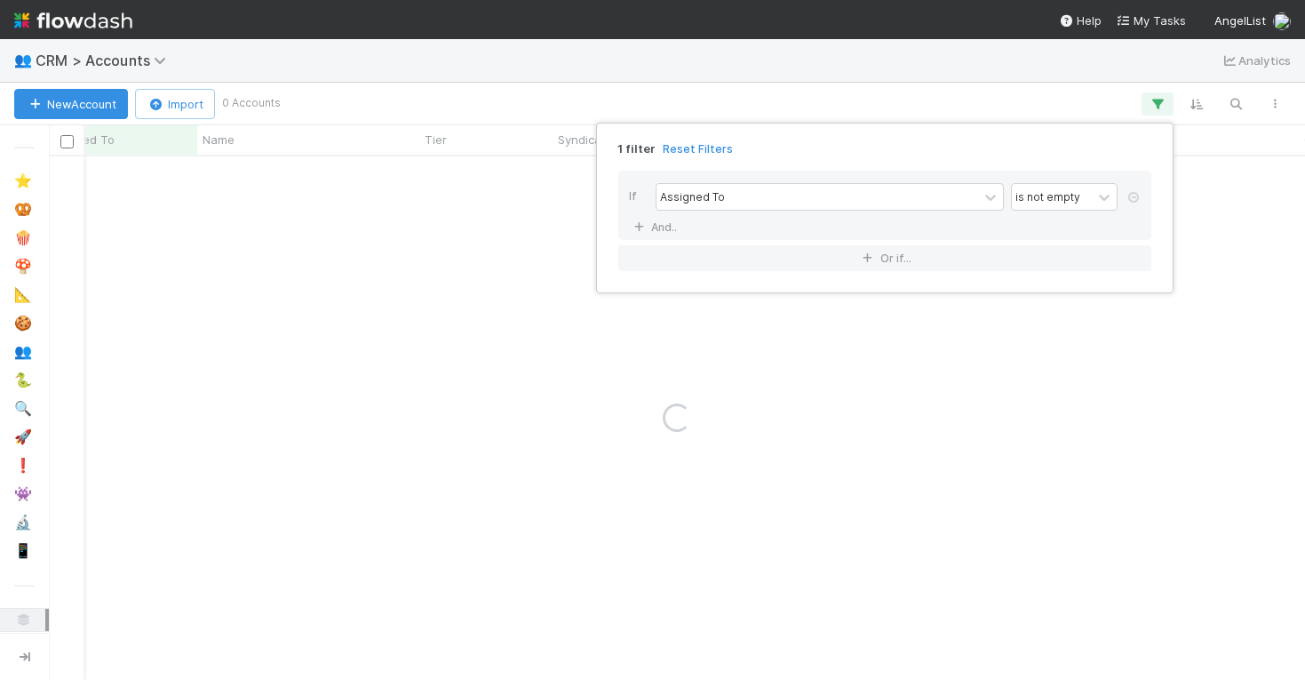
click at [1094, 121] on div "1 filter Reset Filters If Assigned To is not empty And.. Or if..." at bounding box center [652, 340] width 1305 height 680
click at [1125, 92] on div "1 filter Reset Filters If Assigned To is not empty And.. Or if..." at bounding box center [652, 340] width 1305 height 680
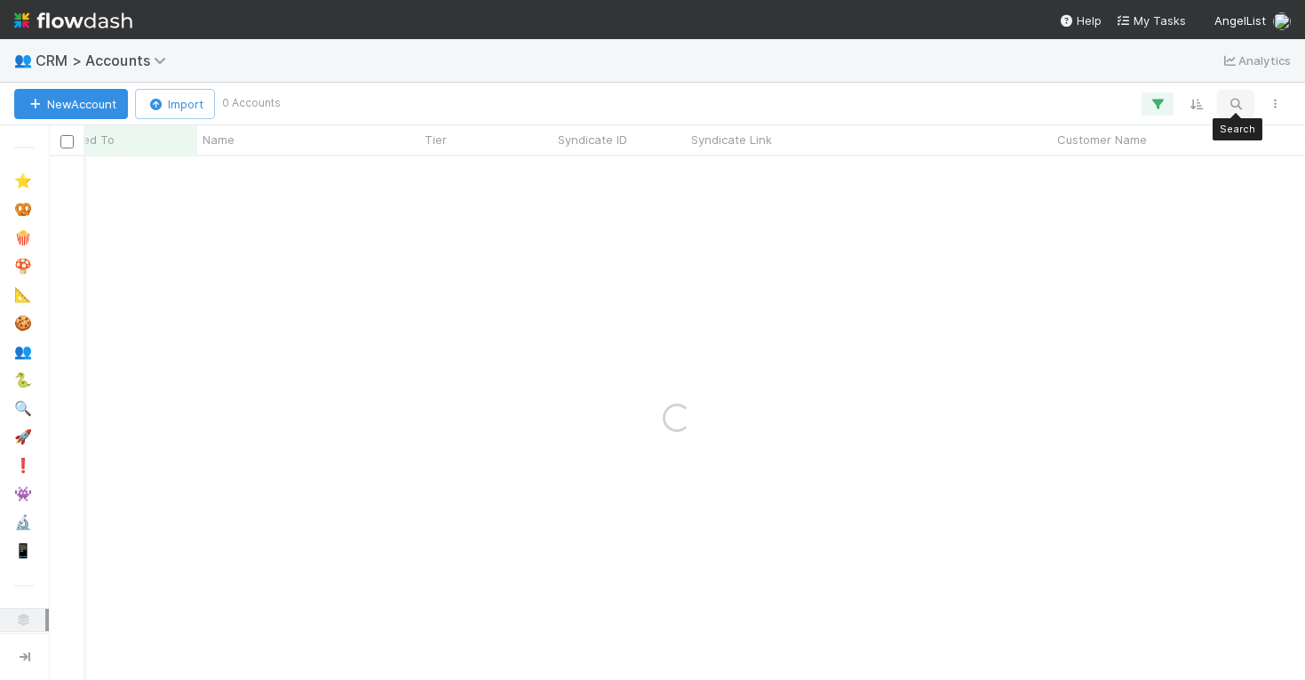
click at [1239, 100] on icon "button" at bounding box center [1236, 104] width 18 height 16
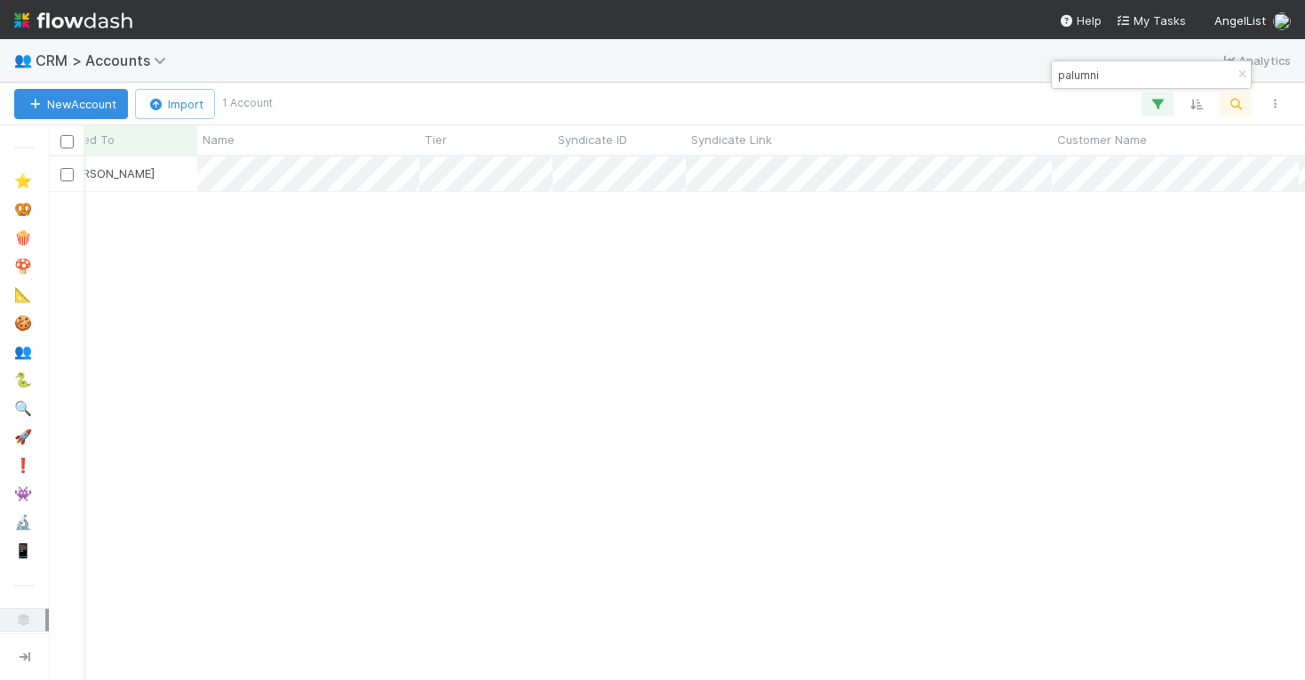
click at [1085, 61] on div "palumni" at bounding box center [1151, 74] width 199 height 27
click at [1081, 76] on input "palumni" at bounding box center [1144, 74] width 178 height 21
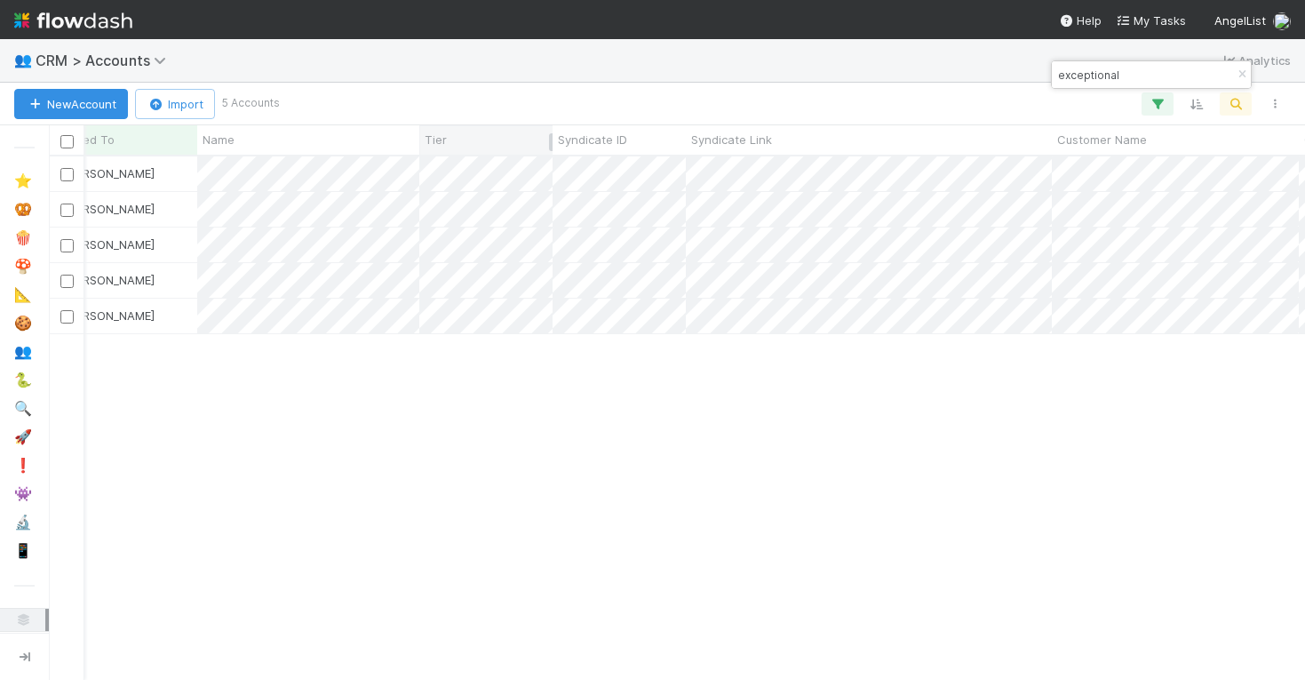
scroll to position [0, 0]
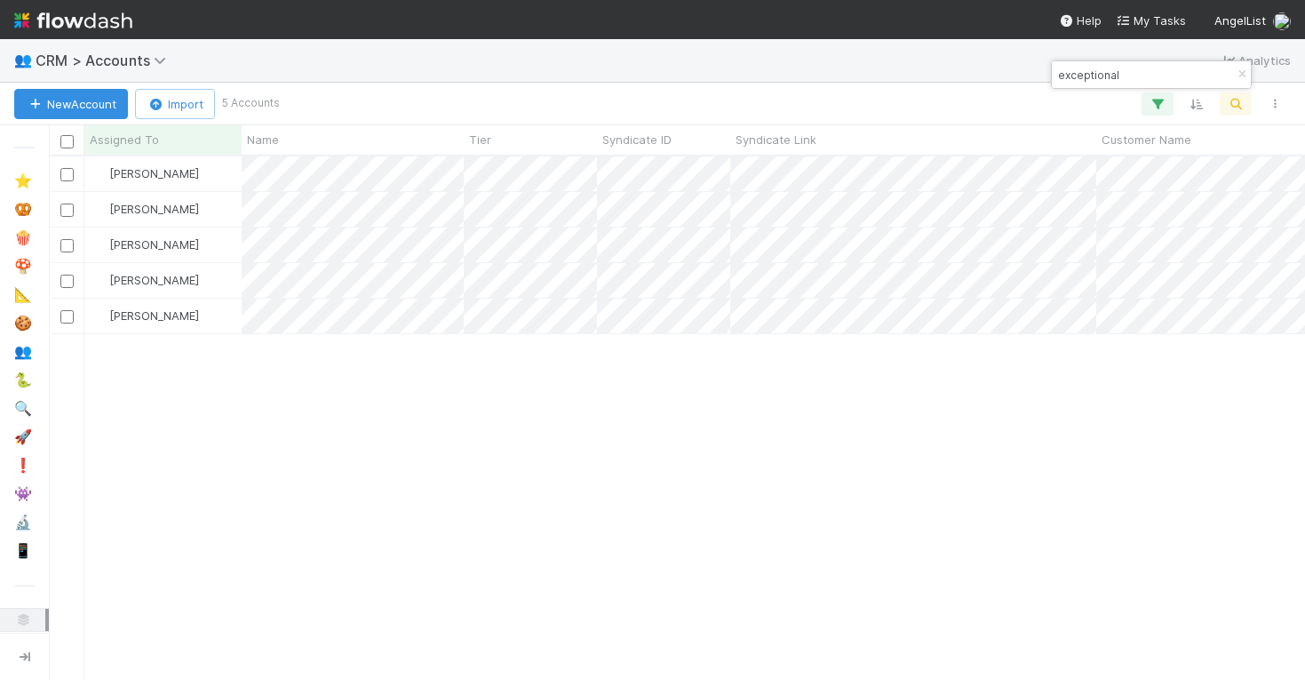
click at [944, 492] on div "Tarina Touret 1 0 1 0 0 0 0 0 0 0 1 0 0 0 0 0 0 0 0 0 1 0 0 0 William Rosean 1 …" at bounding box center [677, 417] width 1256 height 522
click at [1119, 78] on input "exceptional" at bounding box center [1144, 74] width 178 height 21
type input "hypersphere"
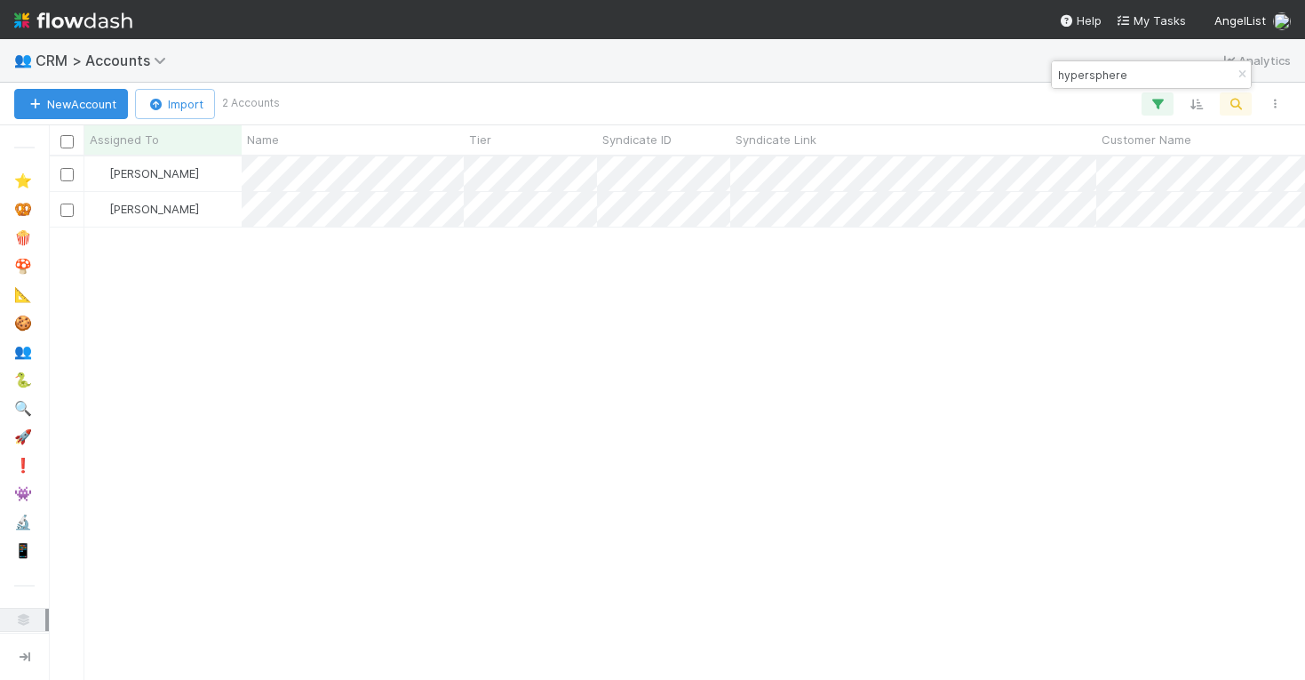
scroll to position [0, 1]
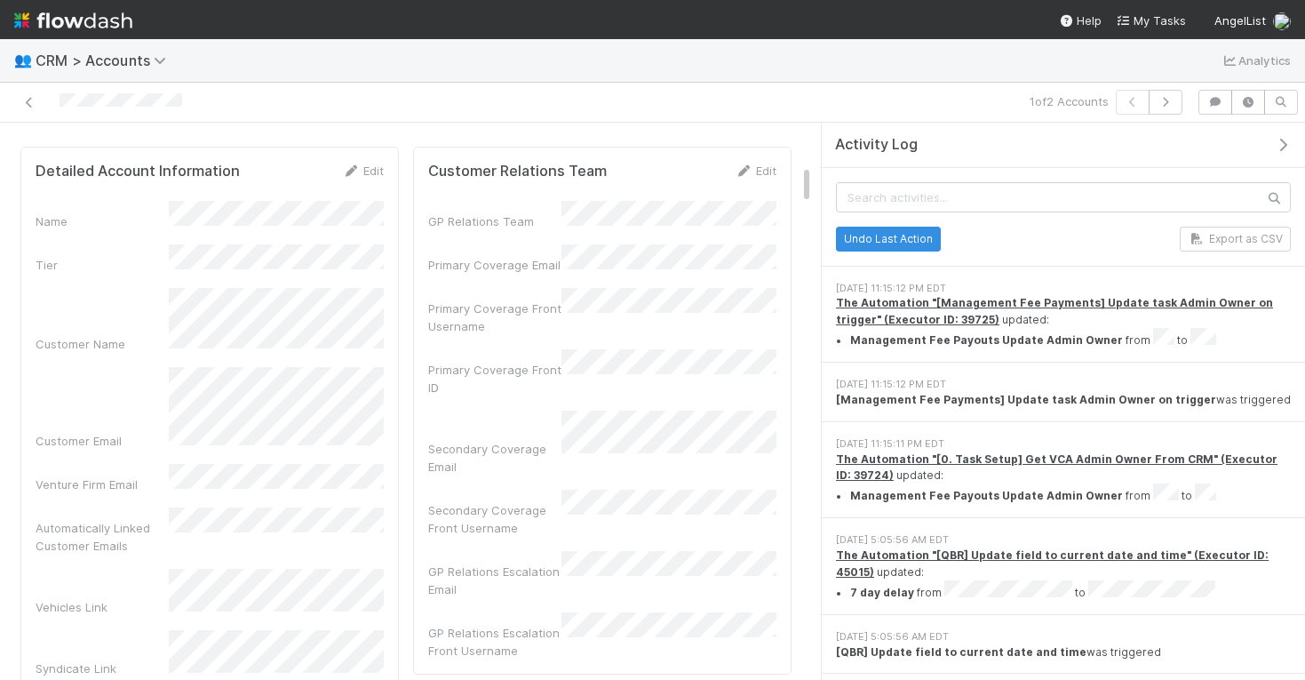
scroll to position [581, 0]
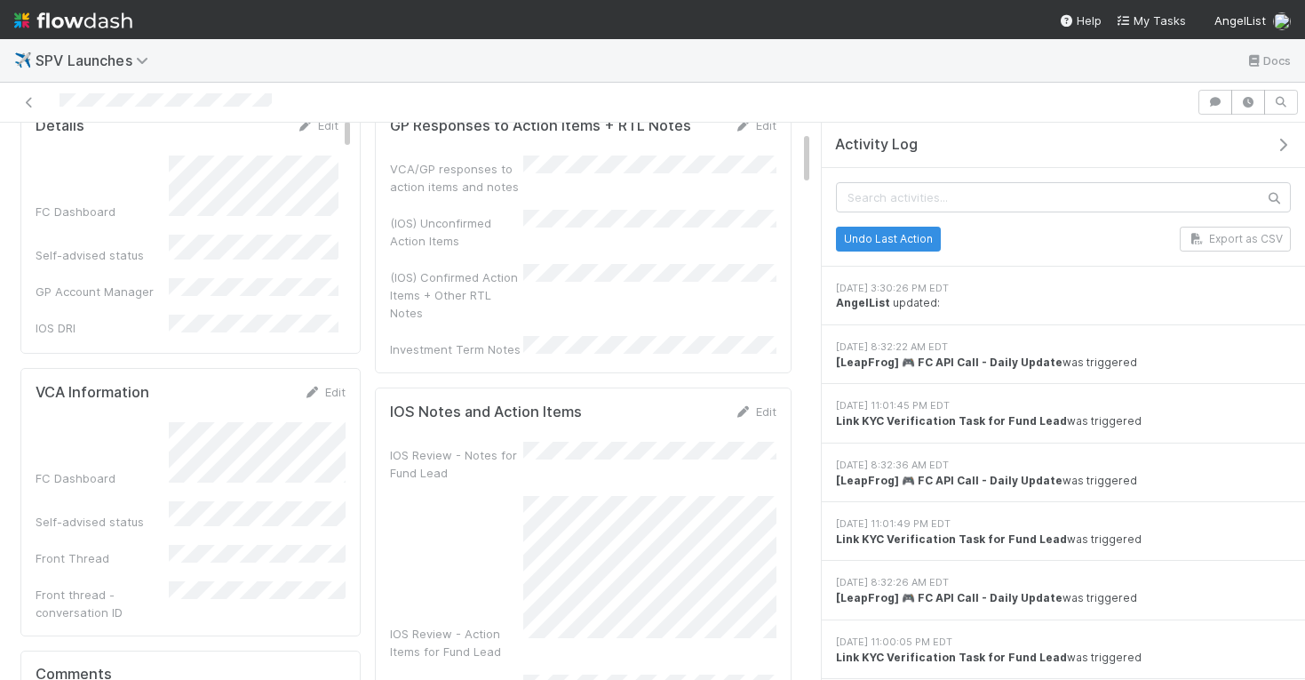
scroll to position [90, 0]
